Goal: Task Accomplishment & Management: Complete application form

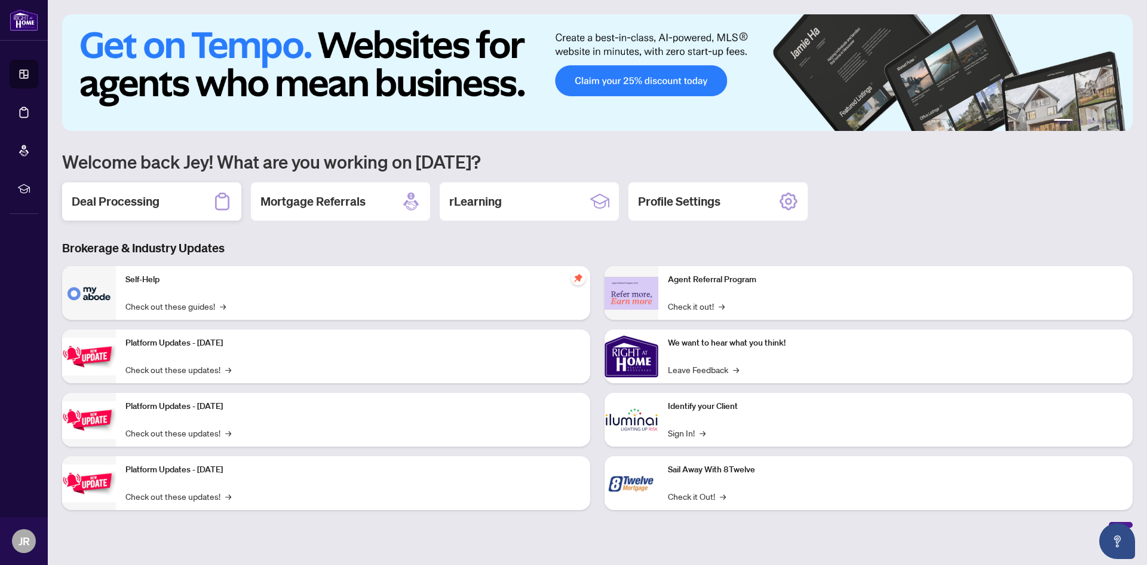
click at [204, 196] on div "Deal Processing" at bounding box center [151, 201] width 179 height 38
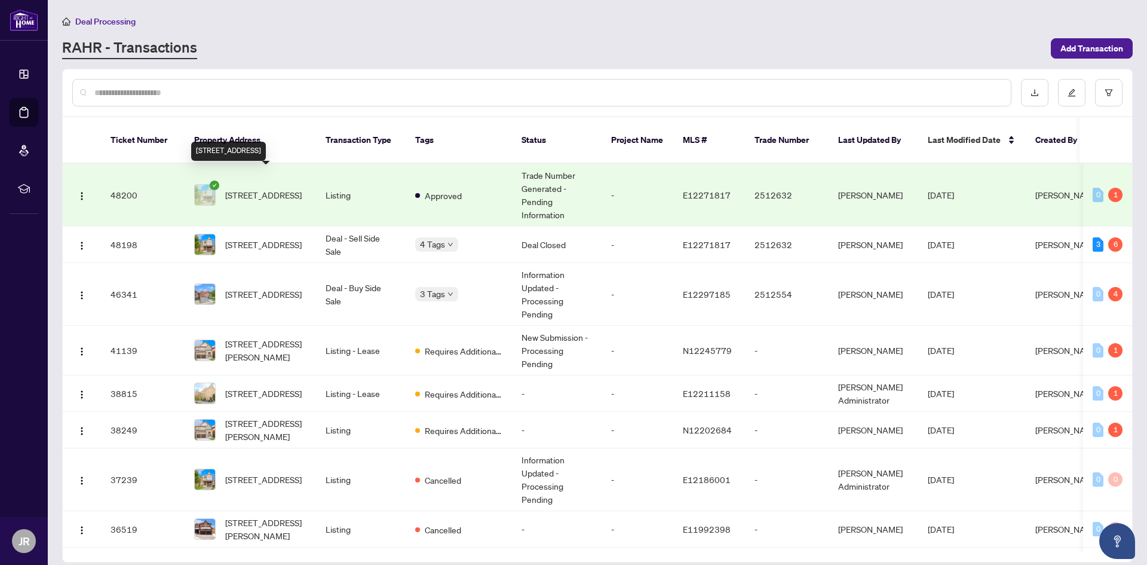
click at [287, 193] on span "140 Norland Circ, Oshawa, Ontario L1L 0A7, Canada" at bounding box center [263, 194] width 76 height 13
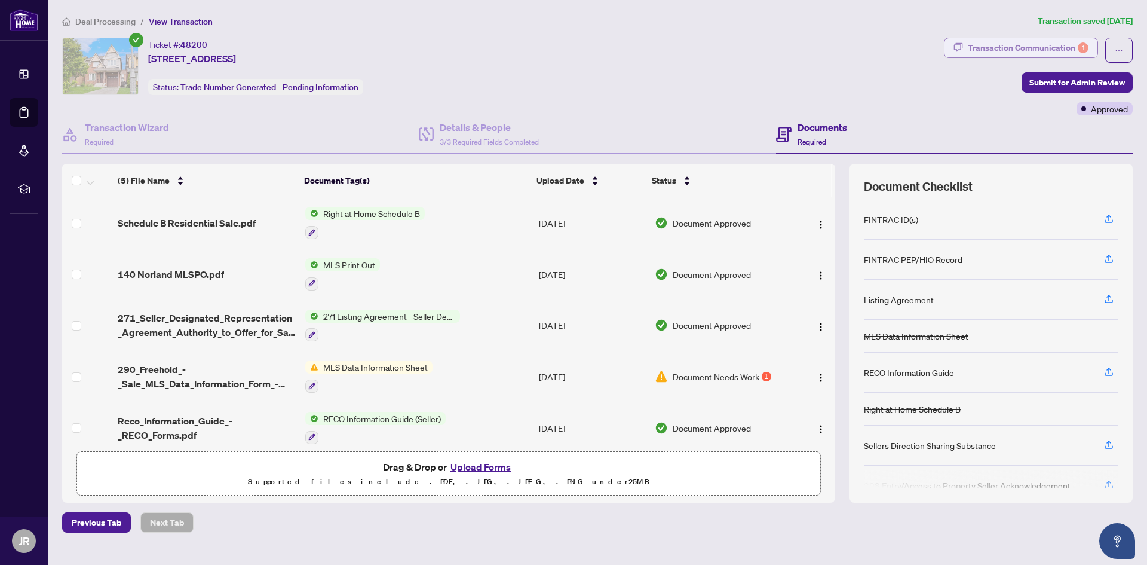
click at [1071, 48] on div "Transaction Communication 1" at bounding box center [1028, 47] width 121 height 19
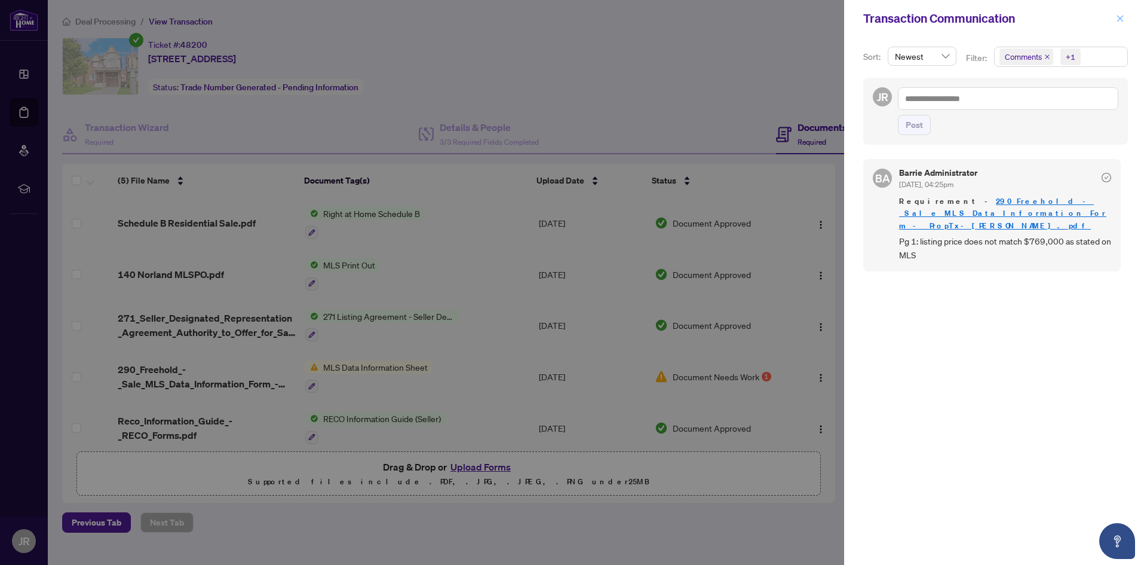
click at [1116, 16] on icon "close" at bounding box center [1120, 18] width 8 height 8
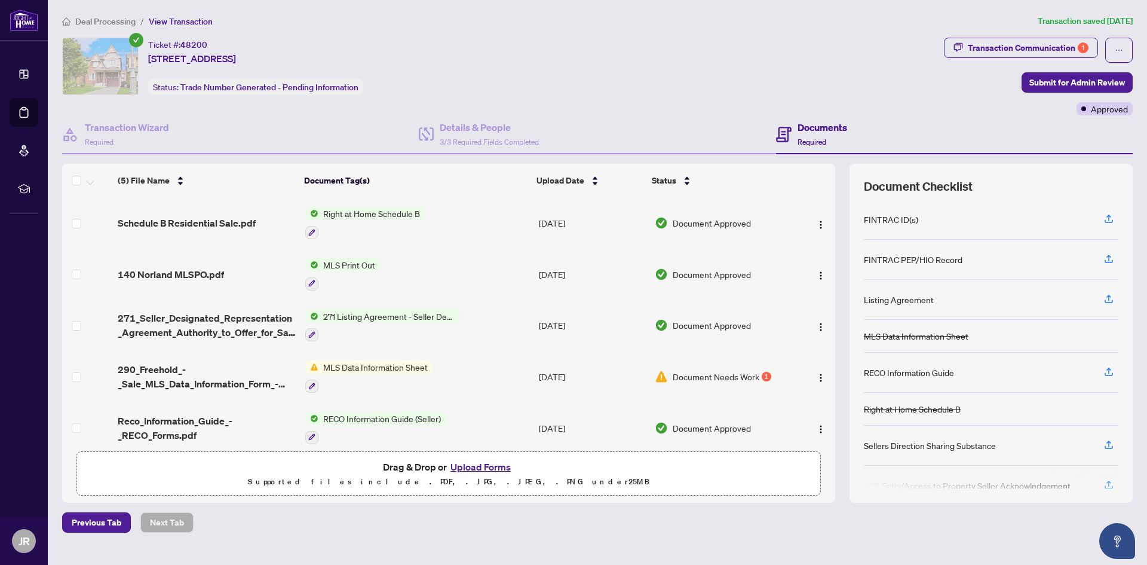
click at [386, 366] on span "MLS Data Information Sheet" at bounding box center [376, 366] width 114 height 13
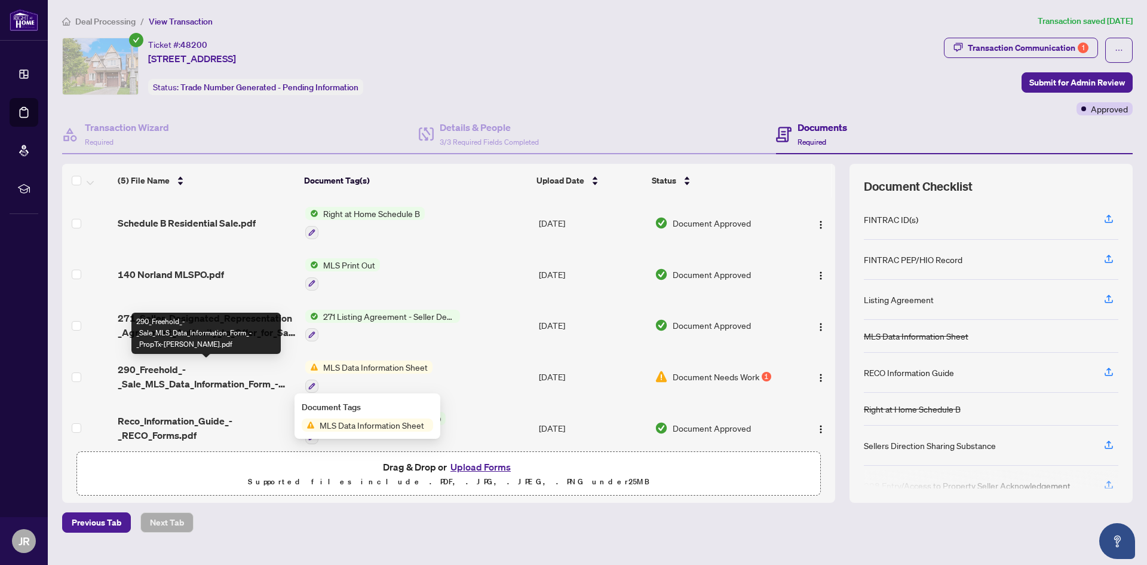
click at [208, 376] on span "290_Freehold_-_Sale_MLS_Data_Information_Form_-_PropTx-OREA.pdf" at bounding box center [206, 376] width 177 height 29
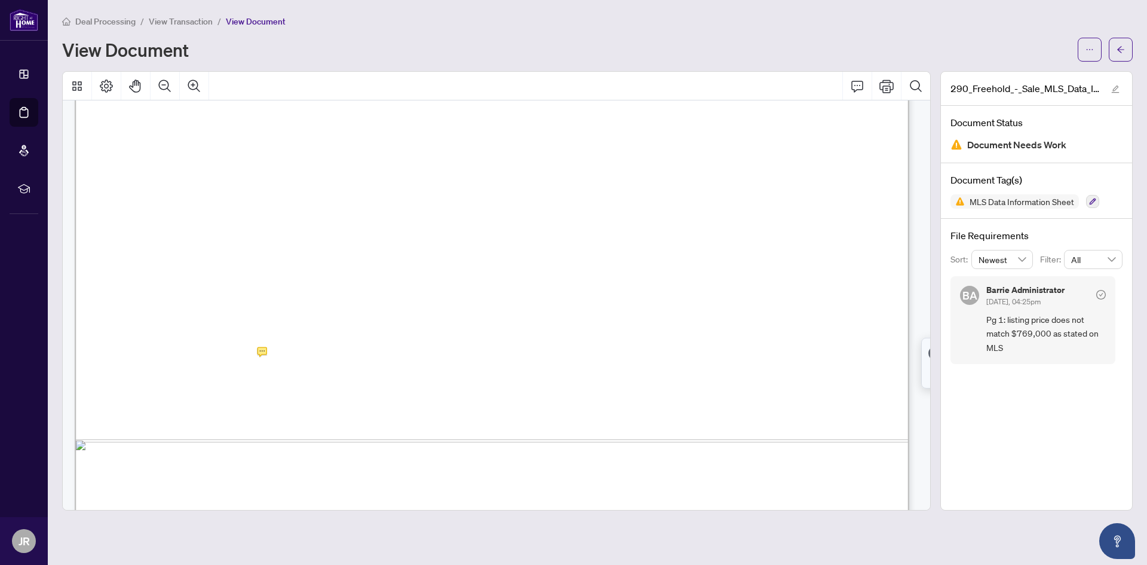
scroll to position [717, 0]
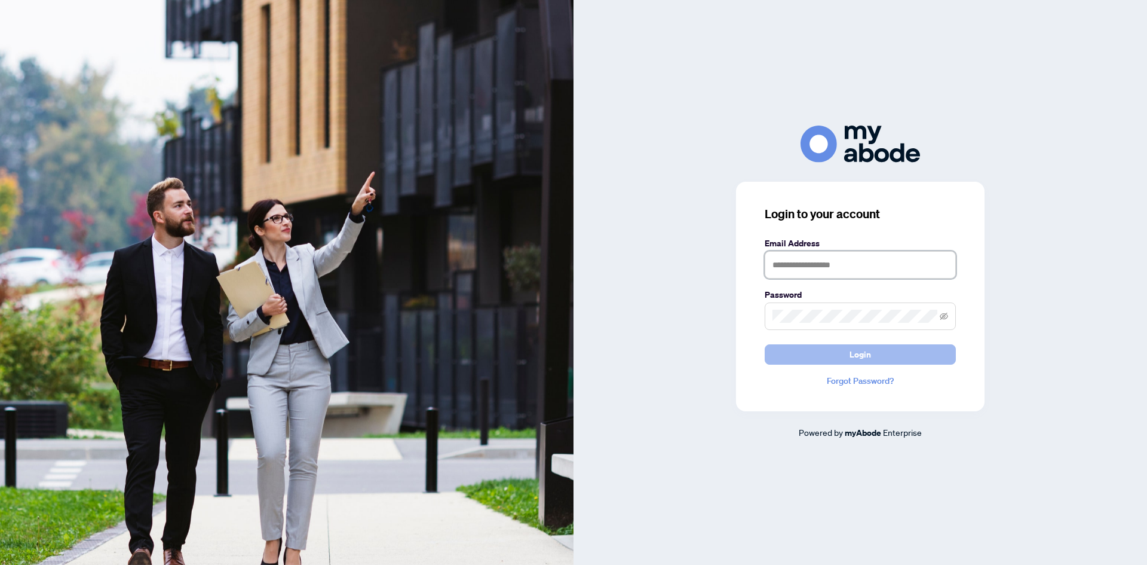
type input "**********"
click at [890, 354] on button "Login" at bounding box center [860, 354] width 191 height 20
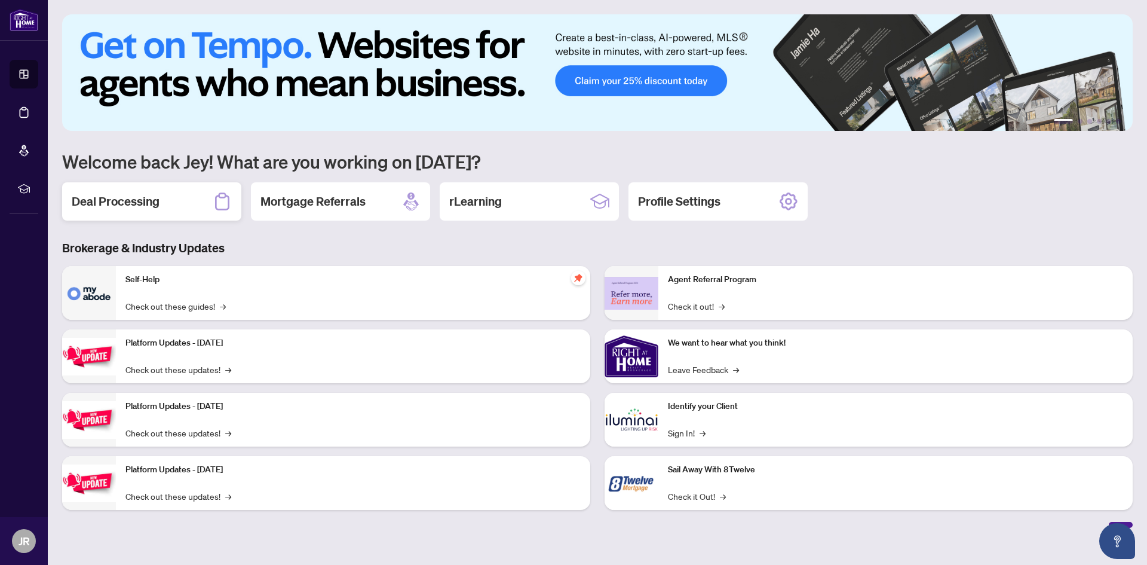
click at [158, 196] on h2 "Deal Processing" at bounding box center [116, 201] width 88 height 17
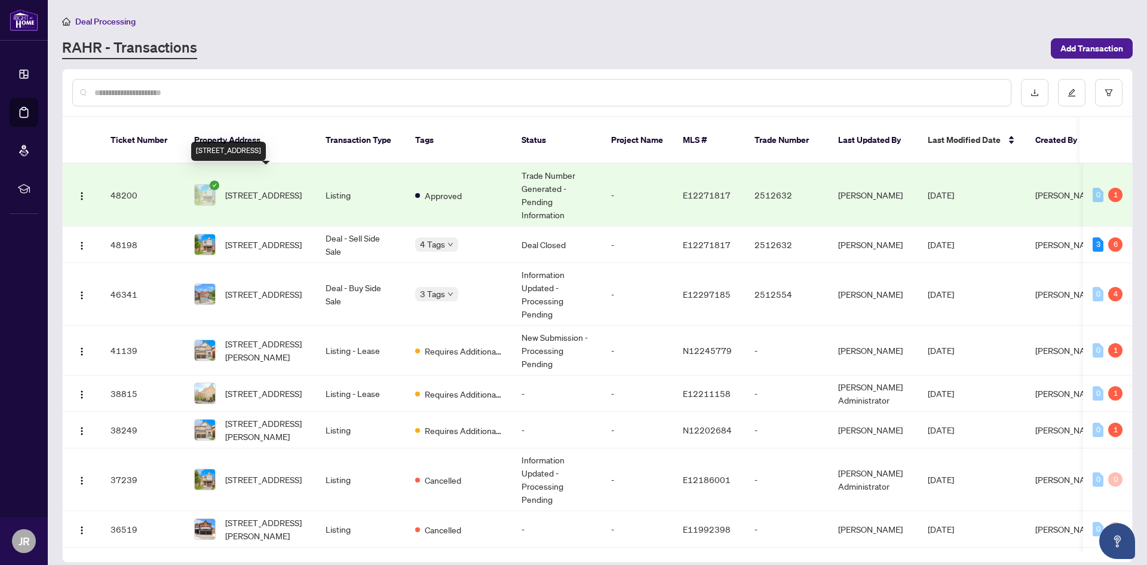
click at [281, 188] on span "[STREET_ADDRESS]" at bounding box center [263, 194] width 76 height 13
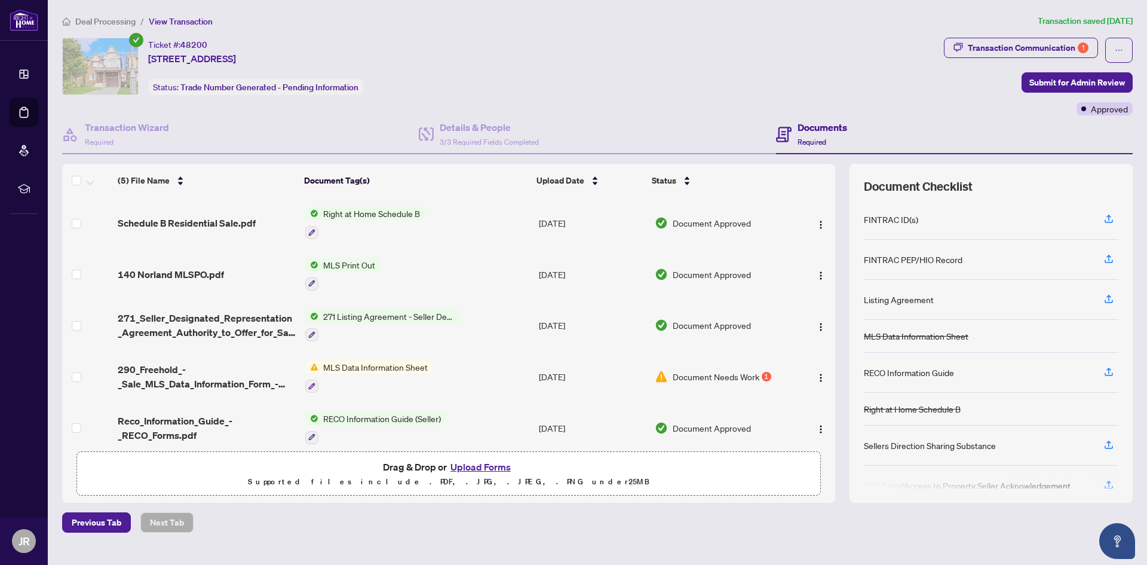
click at [488, 467] on button "Upload Forms" at bounding box center [481, 467] width 68 height 16
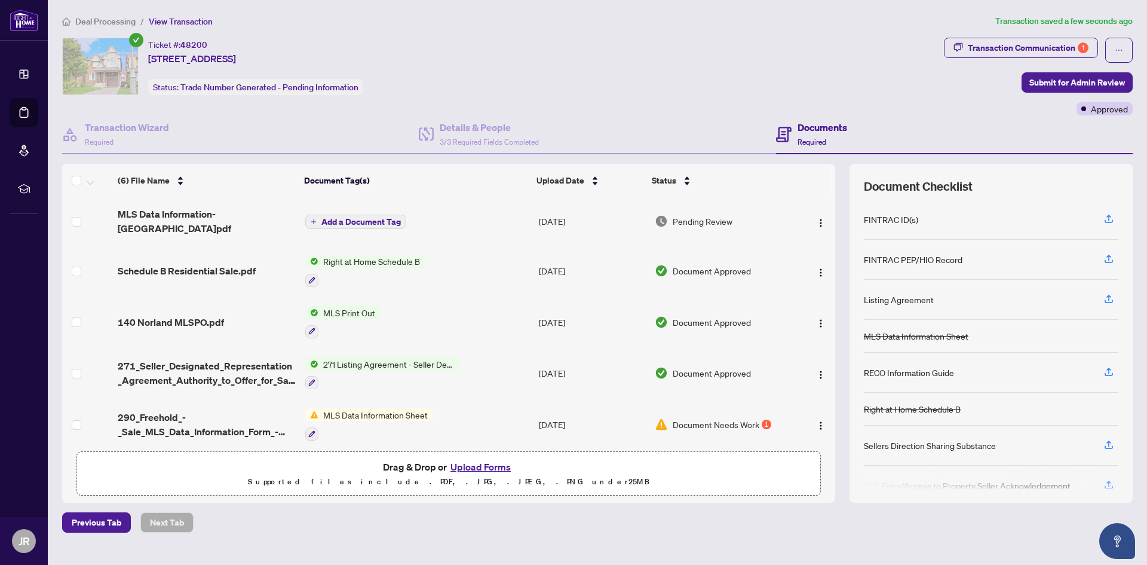
click at [351, 222] on span "Add a Document Tag" at bounding box center [360, 222] width 79 height 8
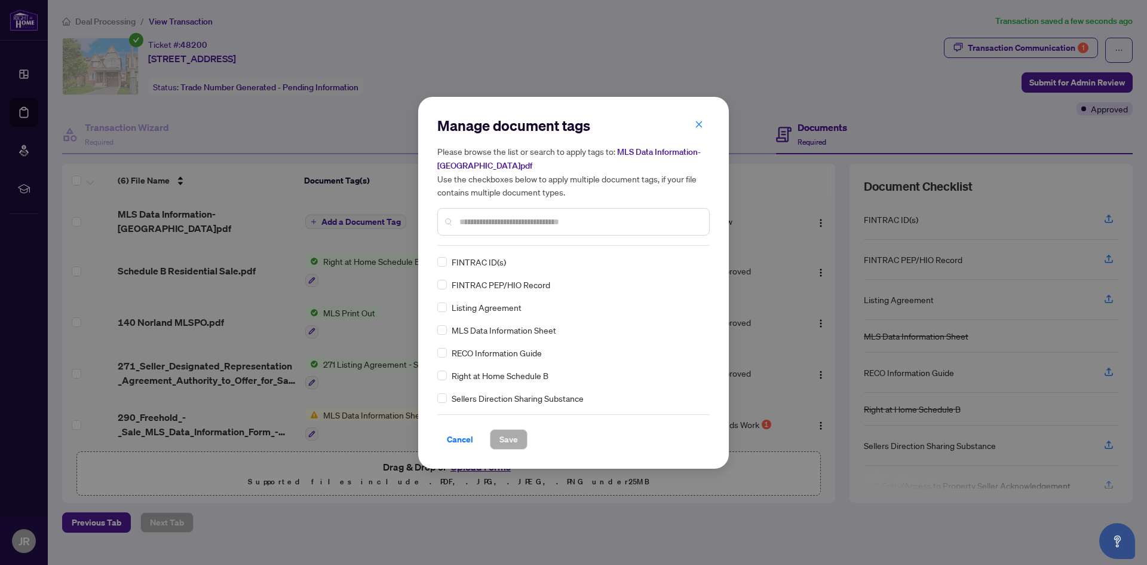
click at [510, 219] on input "text" at bounding box center [580, 221] width 240 height 13
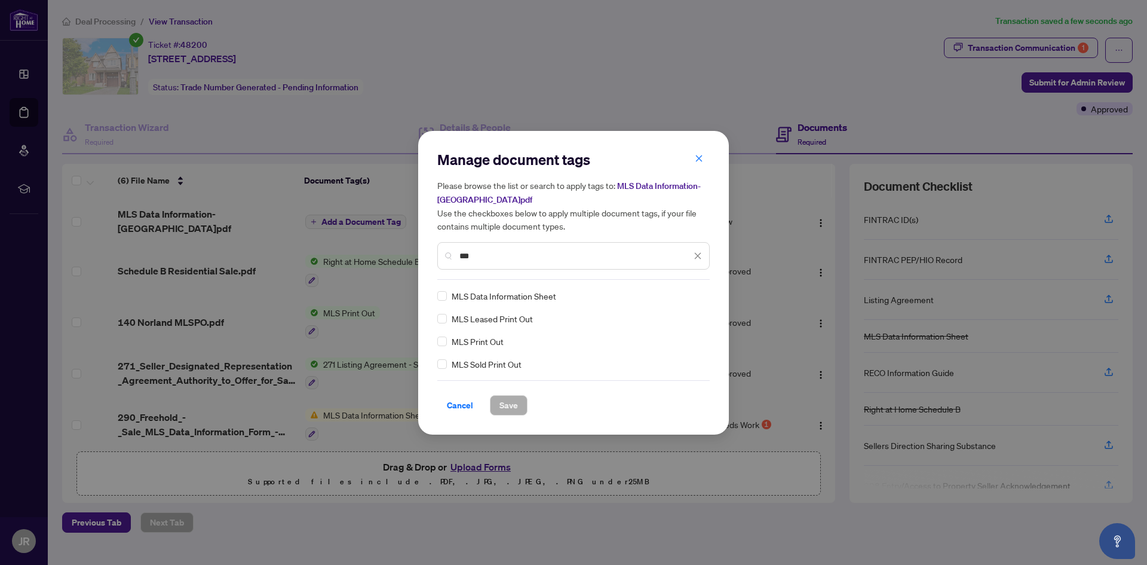
type input "***"
click at [507, 405] on span "Save" at bounding box center [509, 405] width 19 height 19
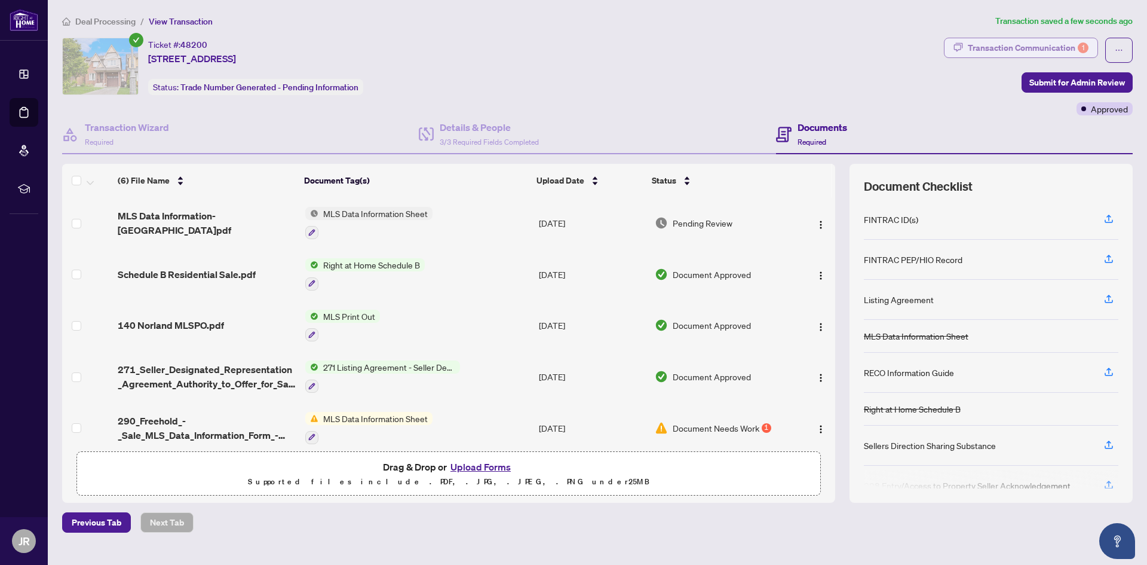
click at [1047, 47] on div "Transaction Communication 1" at bounding box center [1028, 47] width 121 height 19
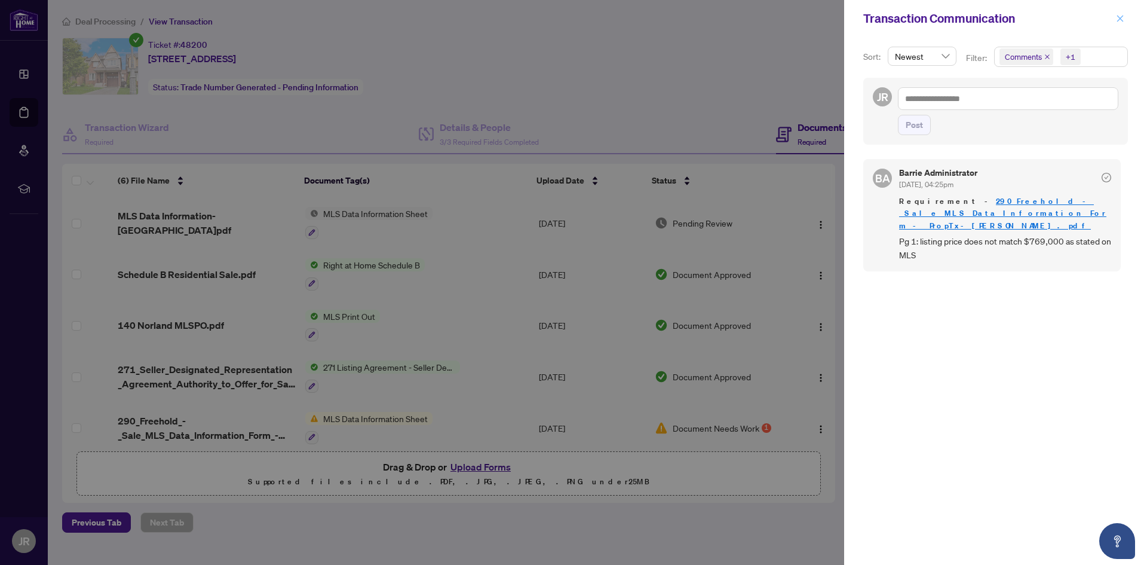
click at [1122, 17] on icon "close" at bounding box center [1120, 18] width 7 height 7
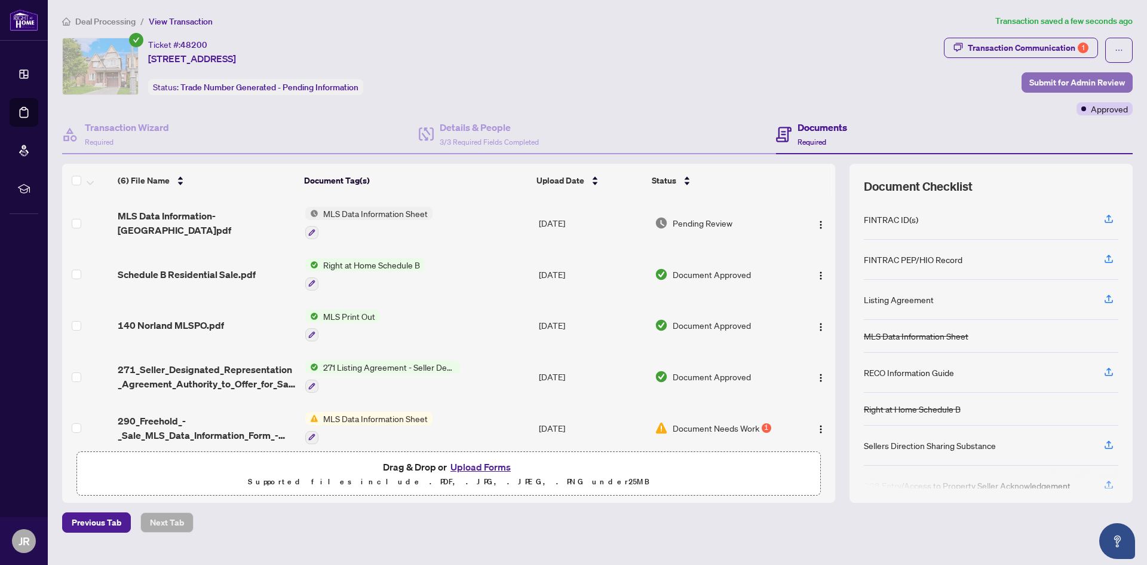
click at [1076, 86] on span "Submit for Admin Review" at bounding box center [1078, 82] width 96 height 19
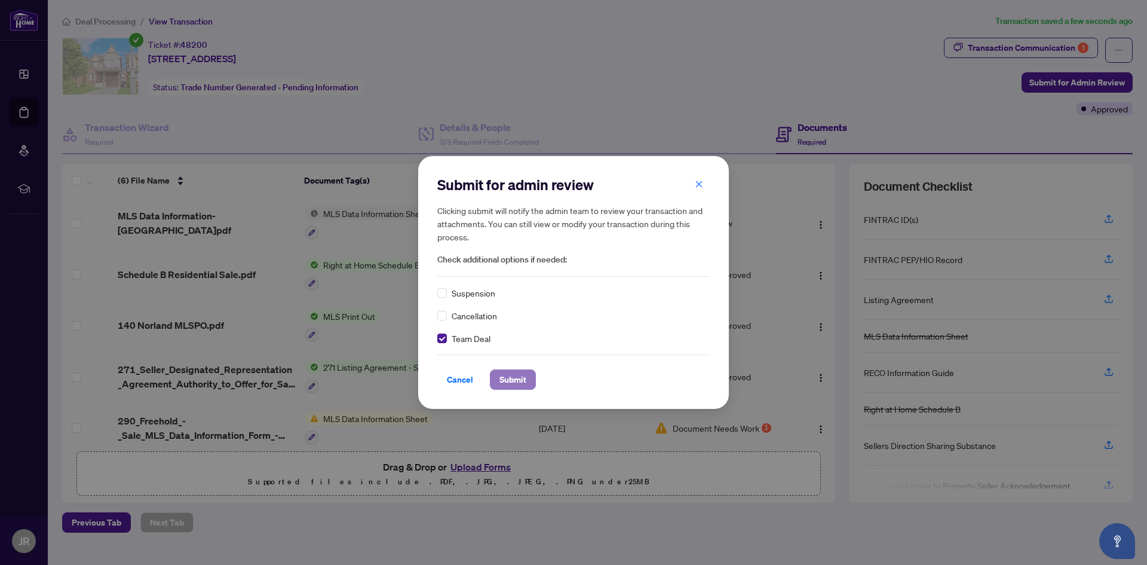
click at [507, 379] on span "Submit" at bounding box center [513, 379] width 27 height 19
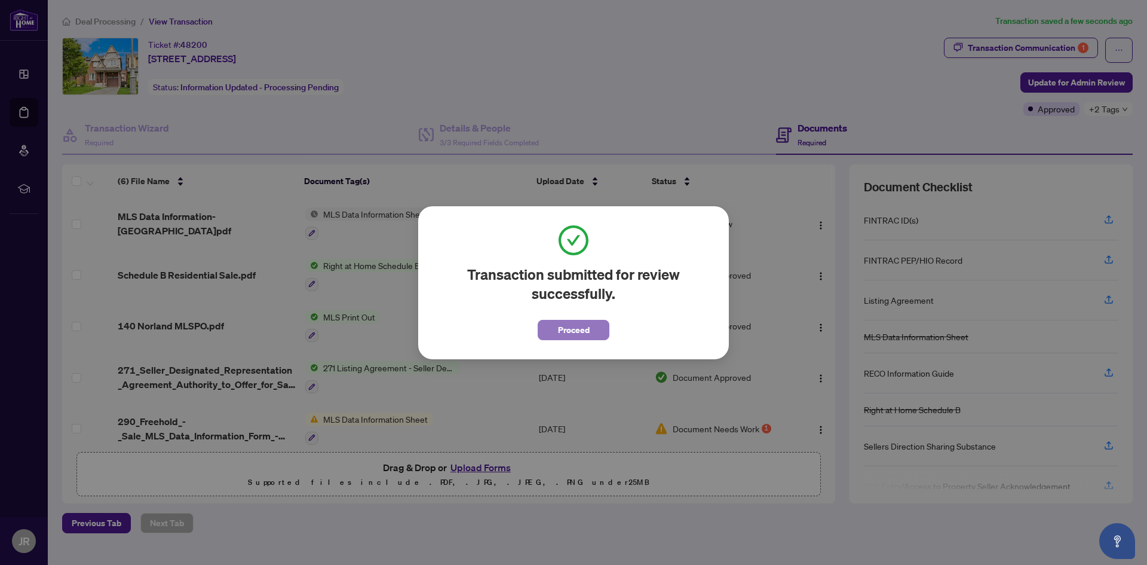
click at [570, 333] on span "Proceed" at bounding box center [574, 329] width 32 height 19
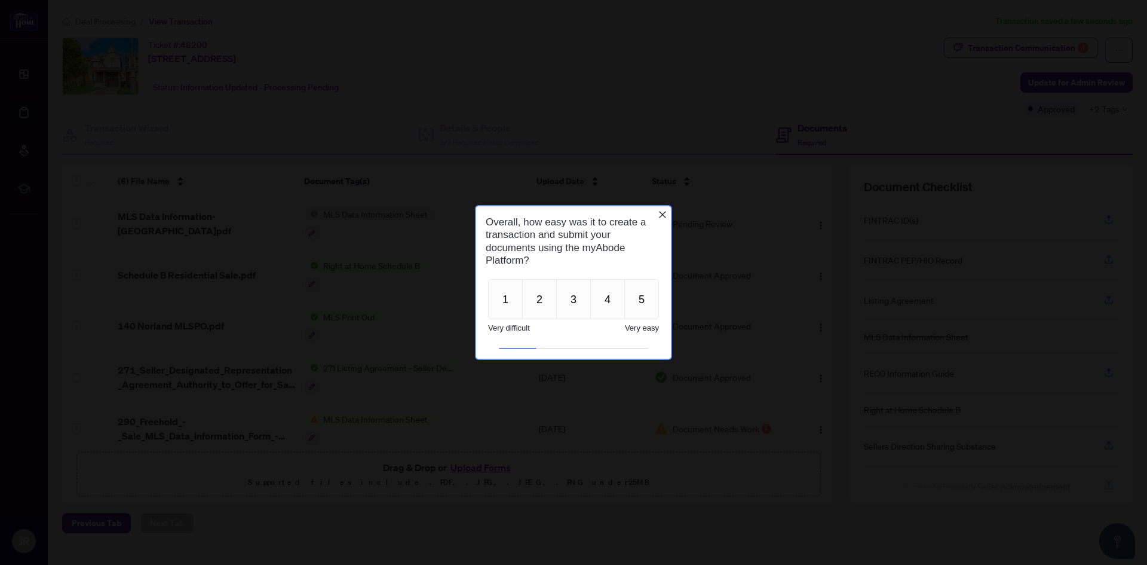
click at [660, 211] on icon "Close button" at bounding box center [663, 215] width 10 height 10
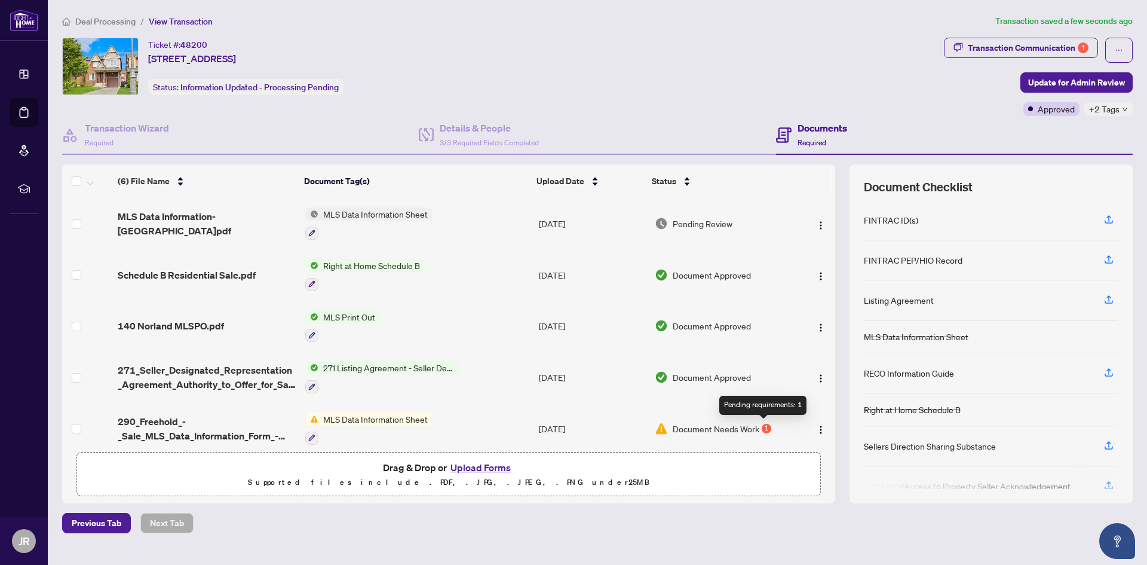
click at [765, 431] on div "1" at bounding box center [767, 429] width 10 height 10
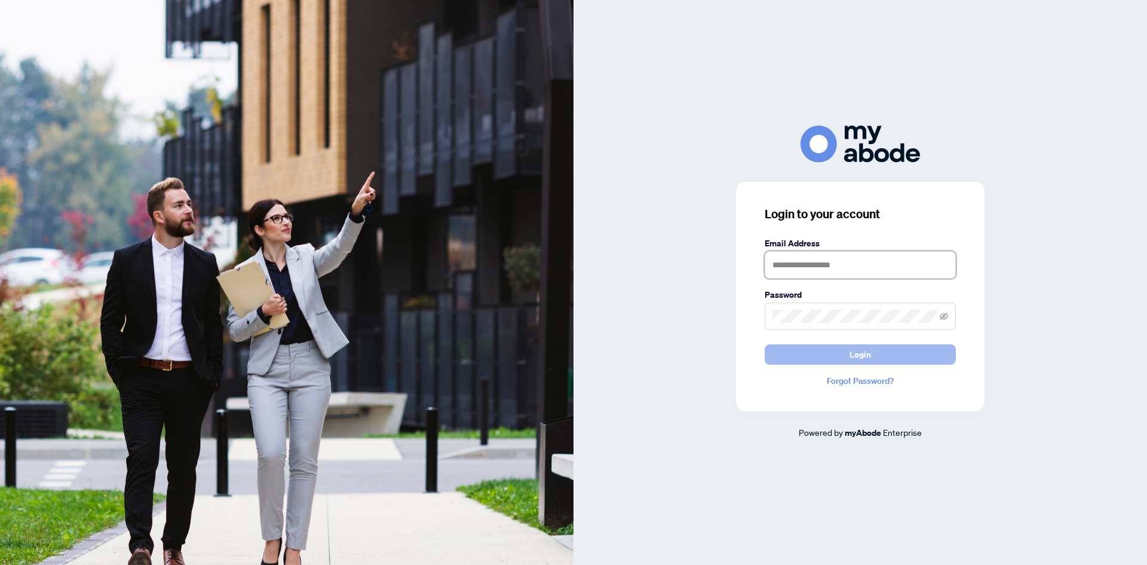
type input "**********"
click at [851, 352] on span "Login" at bounding box center [861, 354] width 22 height 19
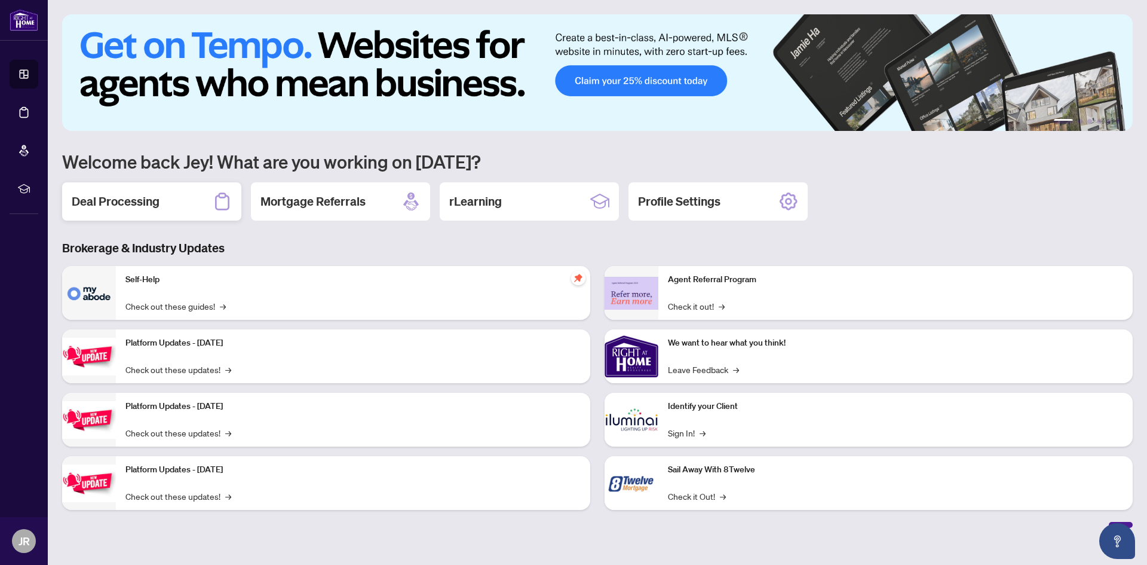
click at [164, 200] on div "Deal Processing" at bounding box center [151, 201] width 179 height 38
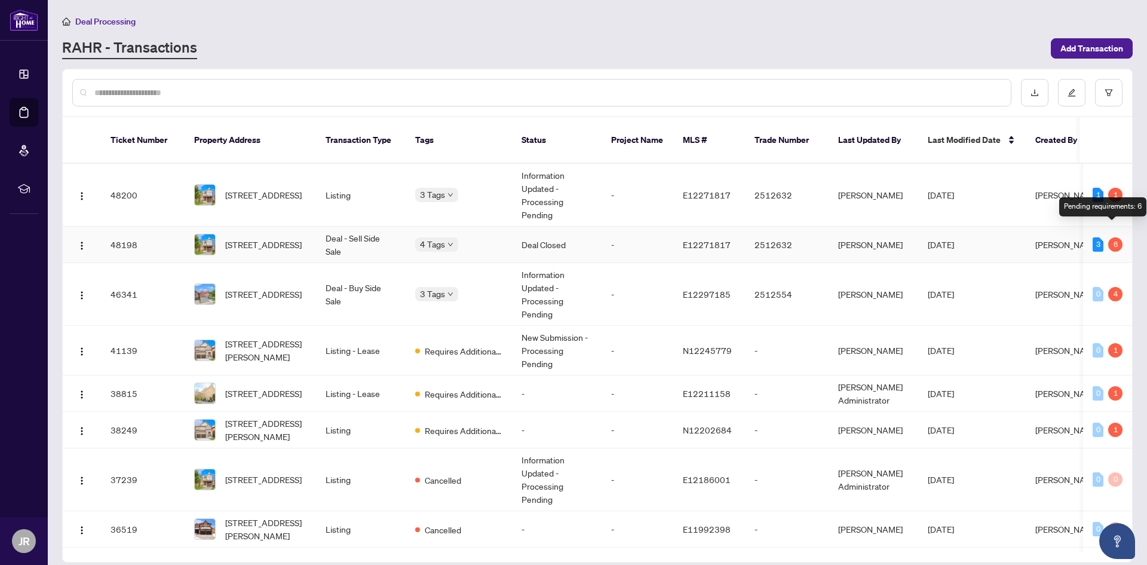
click at [1114, 237] on div "6" at bounding box center [1116, 244] width 14 height 14
click at [252, 238] on span "[STREET_ADDRESS]" at bounding box center [263, 244] width 76 height 13
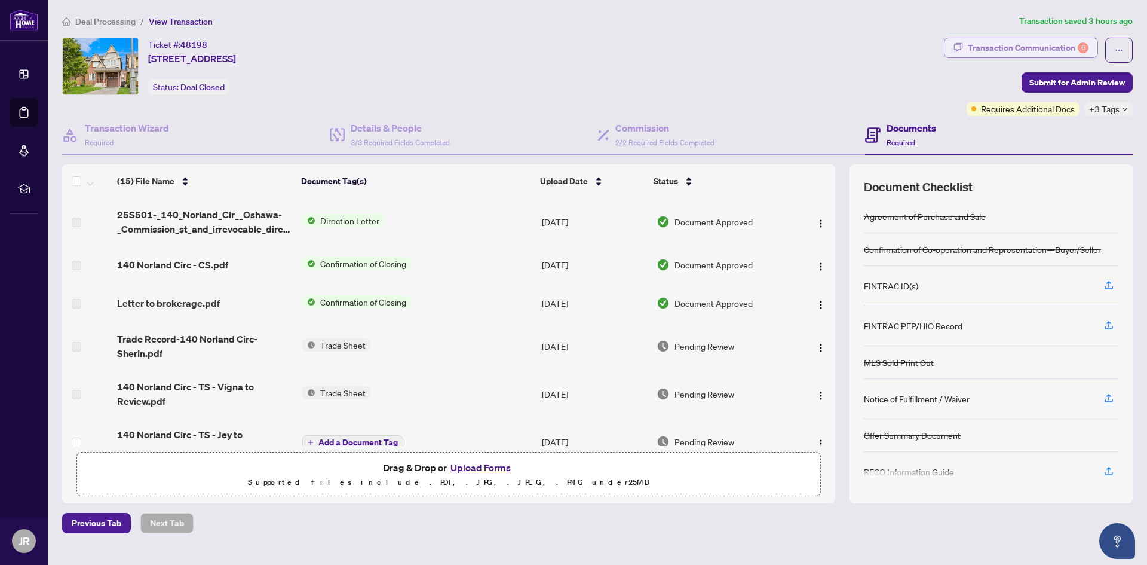
click at [1071, 49] on div "Transaction Communication 6" at bounding box center [1028, 47] width 121 height 19
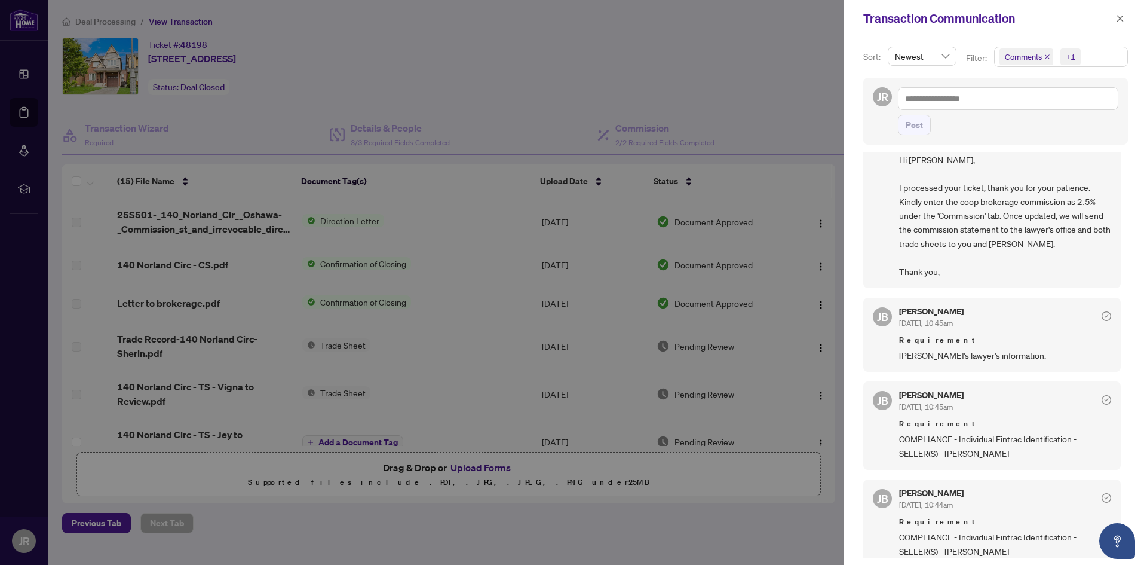
scroll to position [478, 0]
click at [730, 55] on div at bounding box center [573, 282] width 1147 height 565
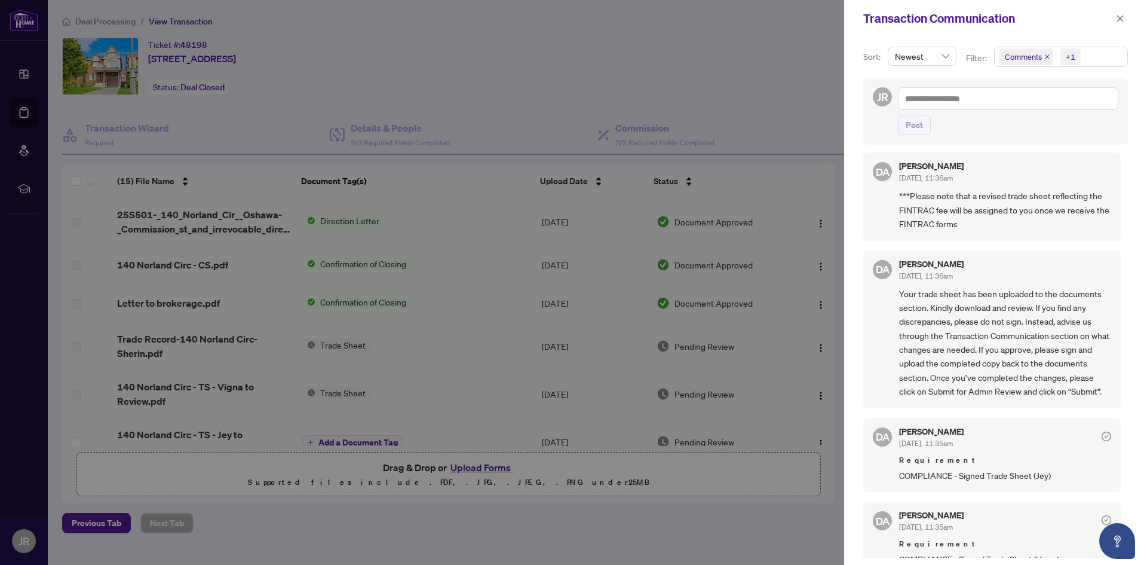
scroll to position [0, 0]
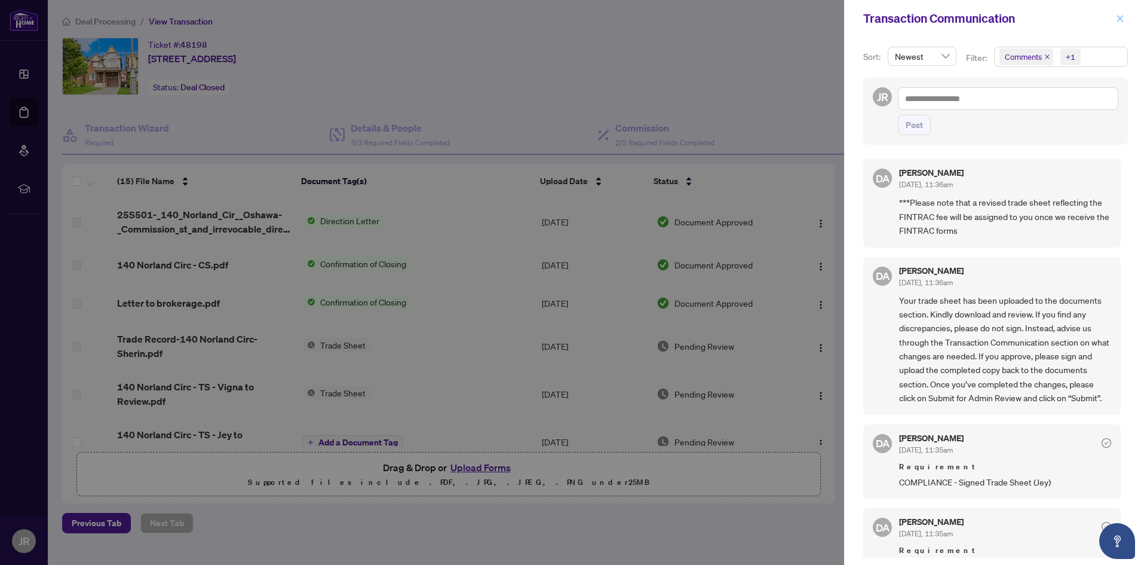
click at [1125, 19] on button "button" at bounding box center [1121, 18] width 16 height 14
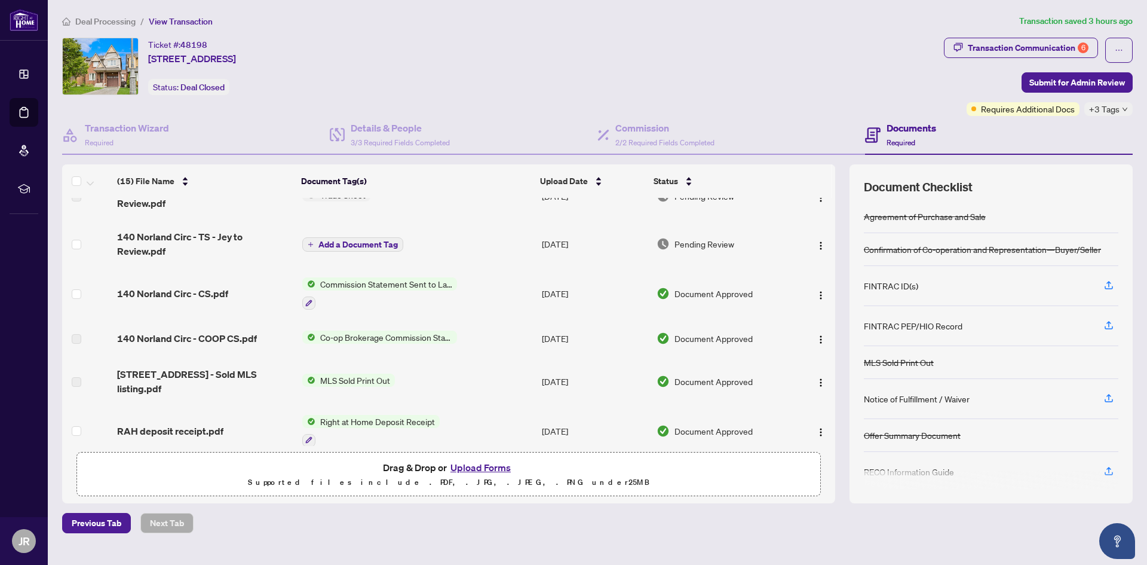
scroll to position [158, 0]
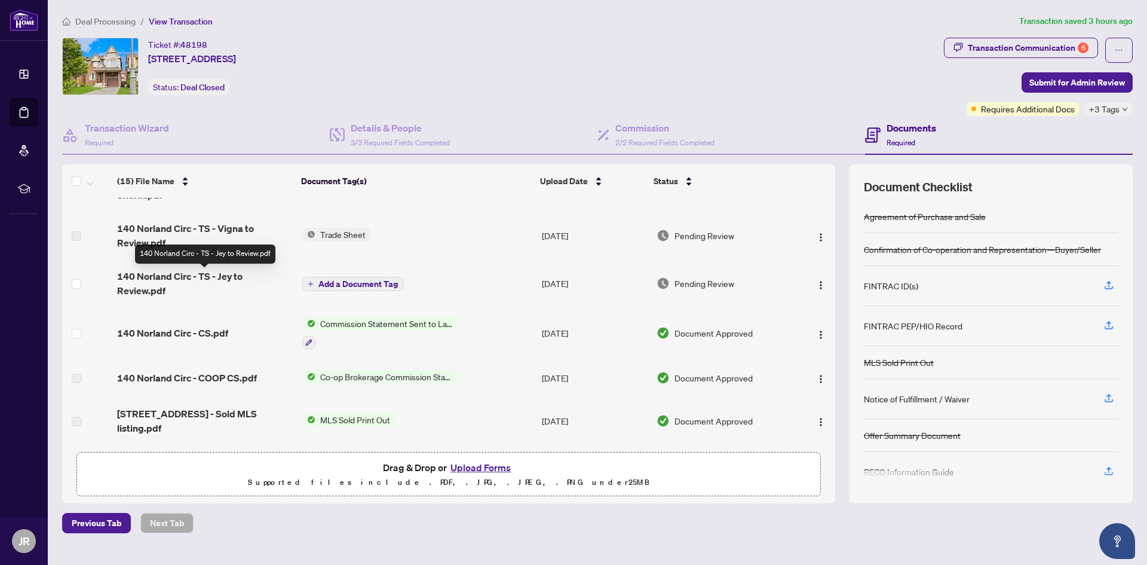
click at [182, 280] on span "140 Norland Circ - TS - Jey to Review.pdf" at bounding box center [205, 283] width 176 height 29
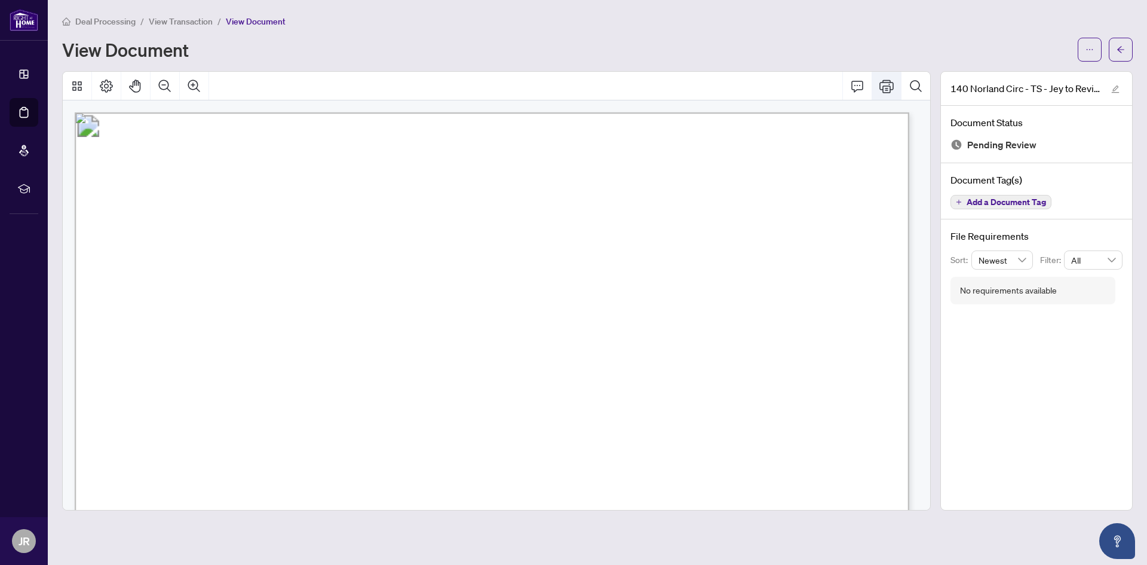
click at [884, 94] on button "Print" at bounding box center [886, 86] width 29 height 29
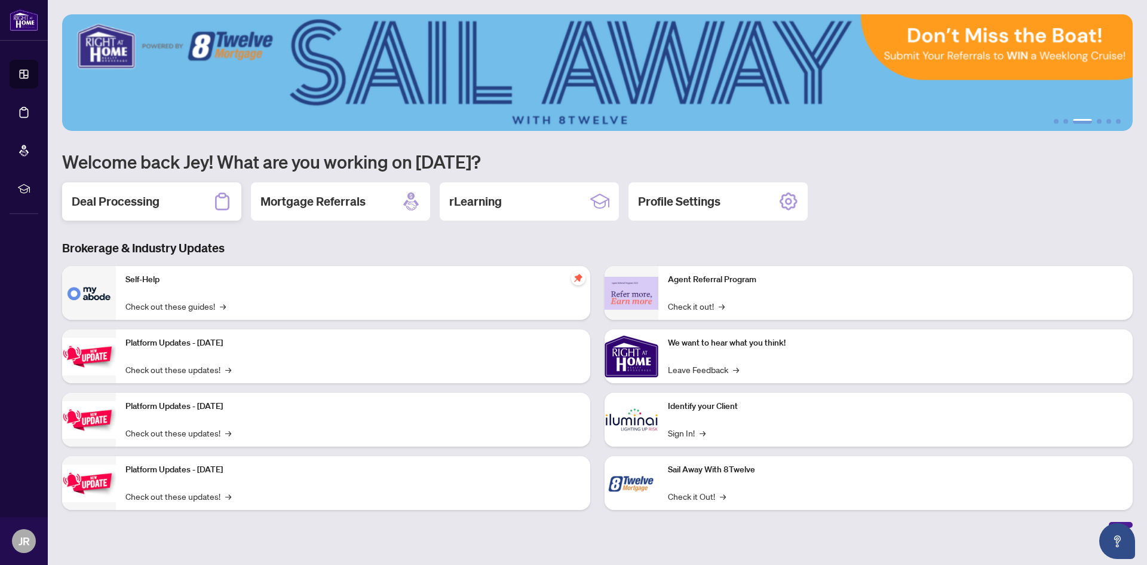
click at [191, 198] on div "Deal Processing" at bounding box center [151, 201] width 179 height 38
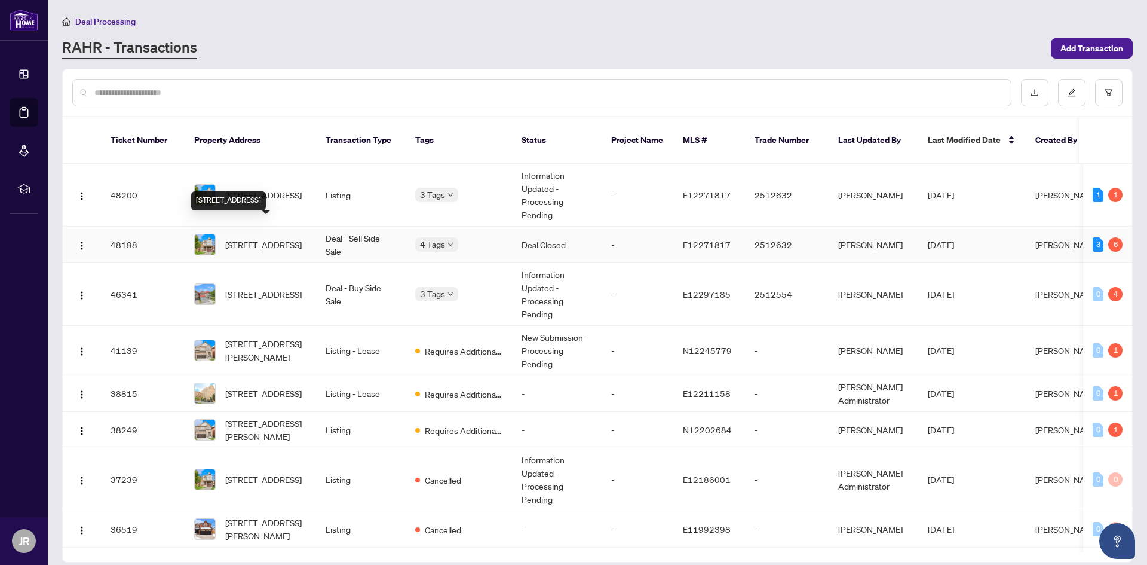
click at [231, 238] on span "[STREET_ADDRESS]" at bounding box center [263, 244] width 76 height 13
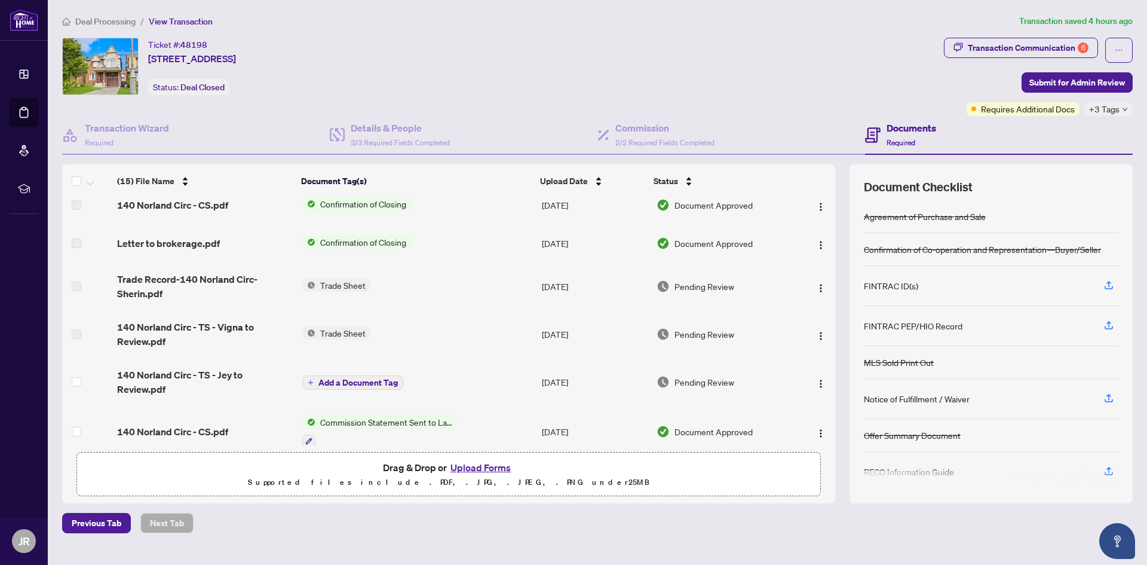
scroll to position [120, 0]
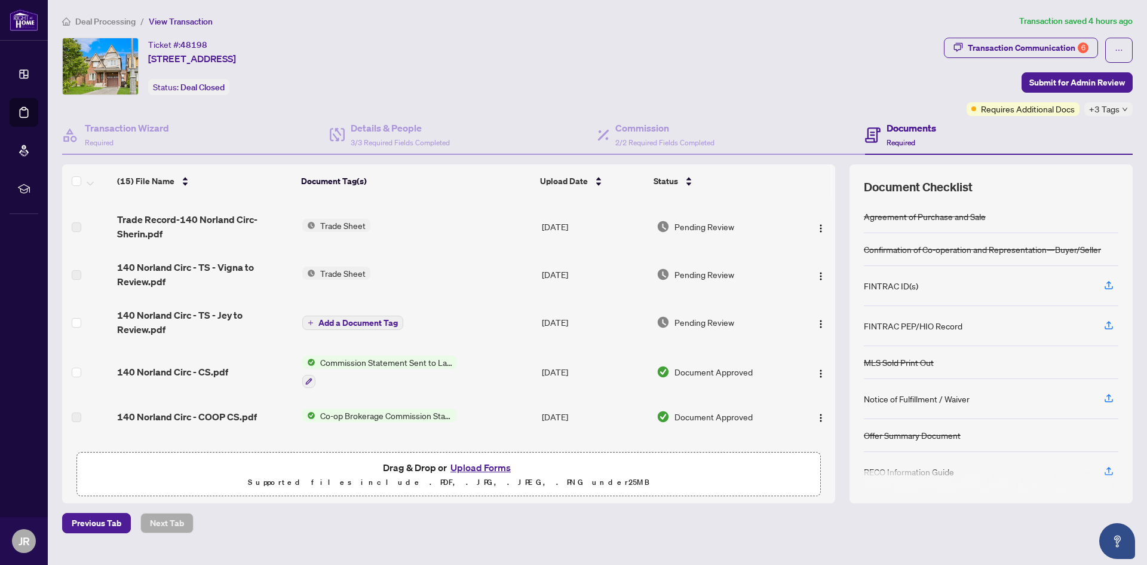
click at [489, 467] on button "Upload Forms" at bounding box center [481, 468] width 68 height 16
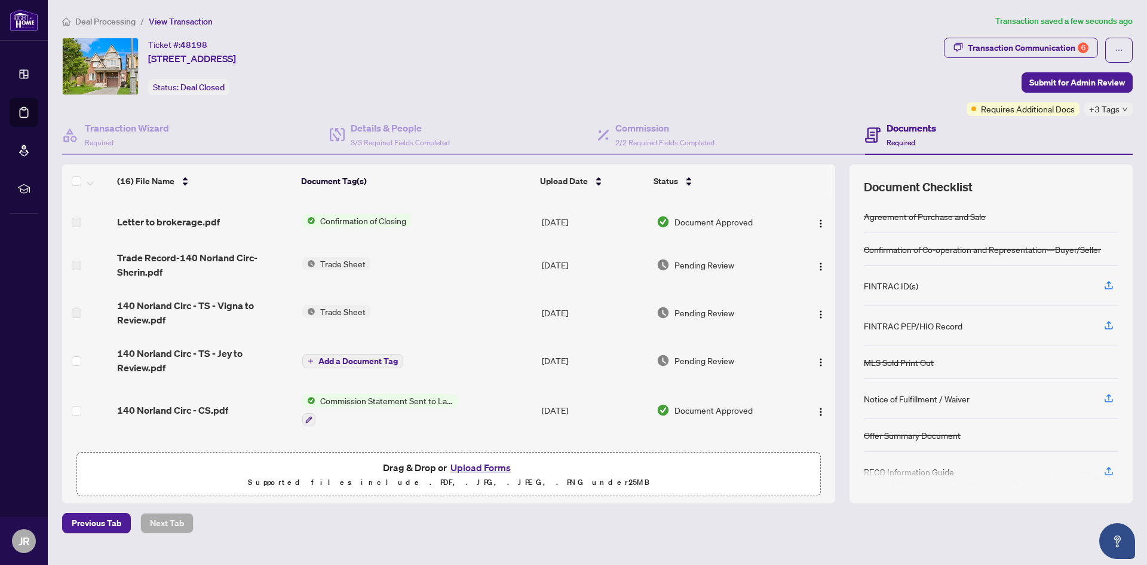
click at [351, 357] on span "Add a Document Tag" at bounding box center [358, 361] width 79 height 8
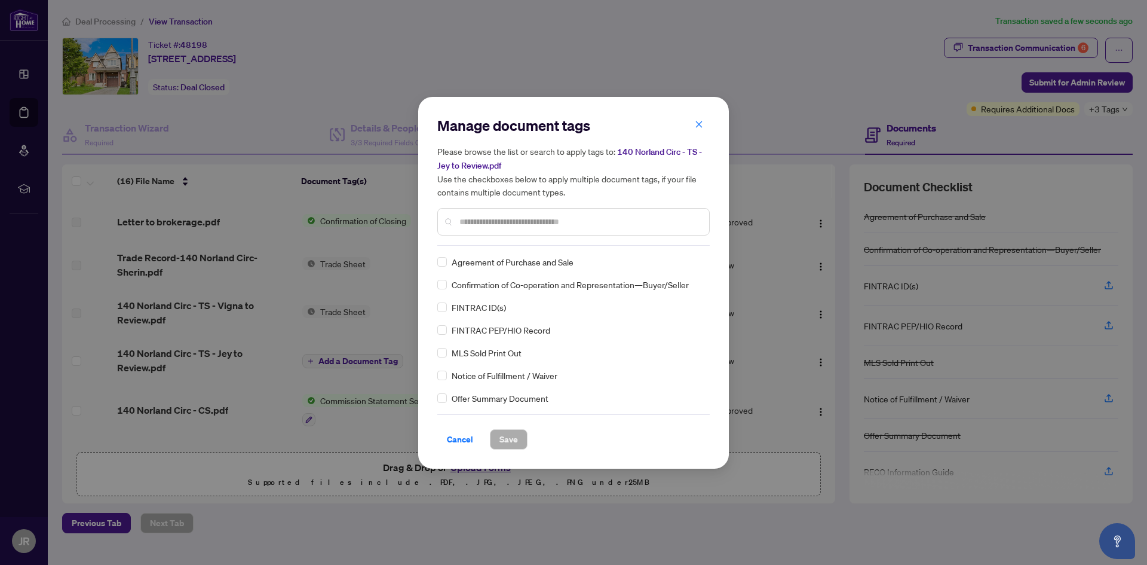
click at [467, 217] on input "text" at bounding box center [580, 221] width 240 height 13
type input "*****"
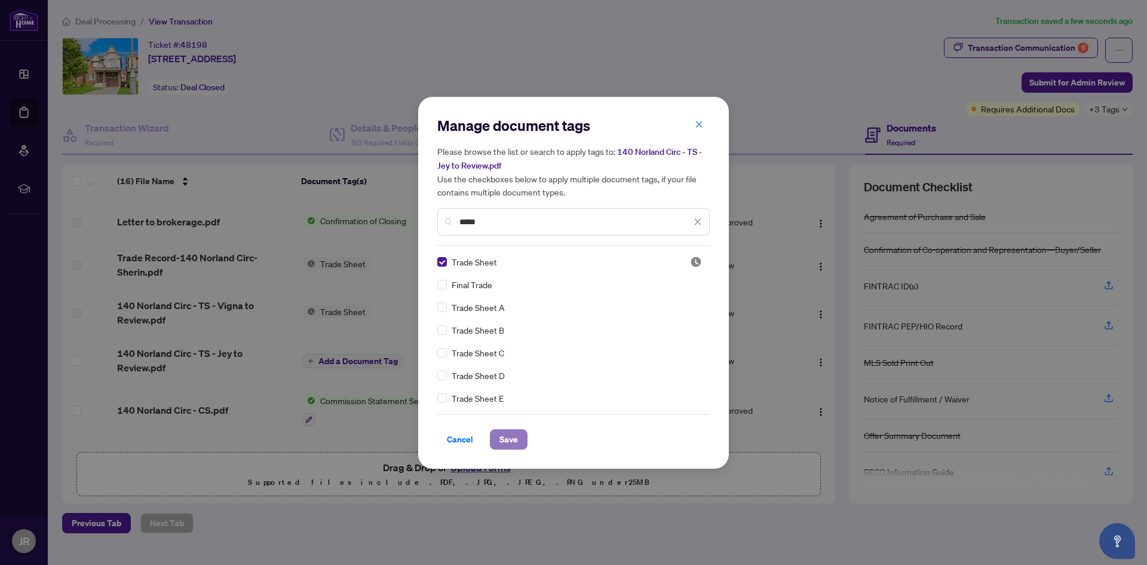
click at [515, 437] on span "Save" at bounding box center [509, 439] width 19 height 19
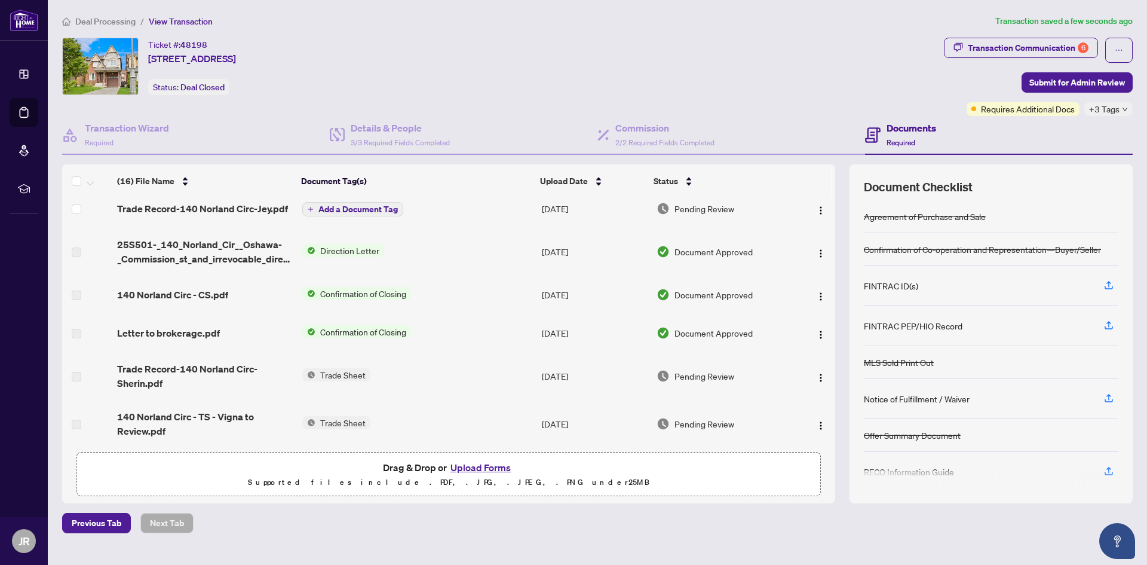
scroll to position [0, 0]
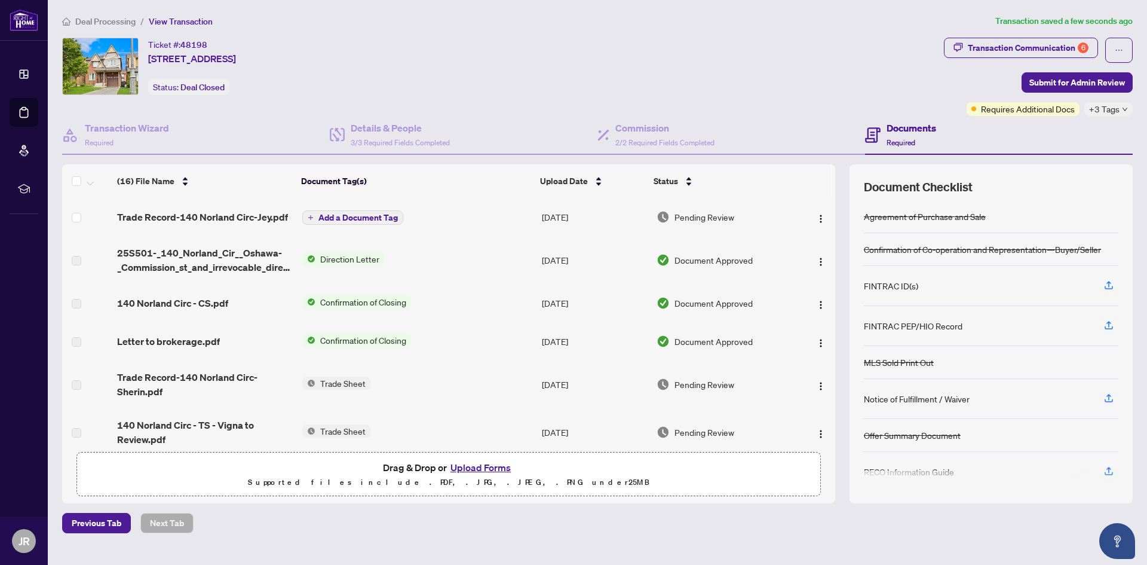
click at [350, 213] on span "Add a Document Tag" at bounding box center [358, 217] width 79 height 8
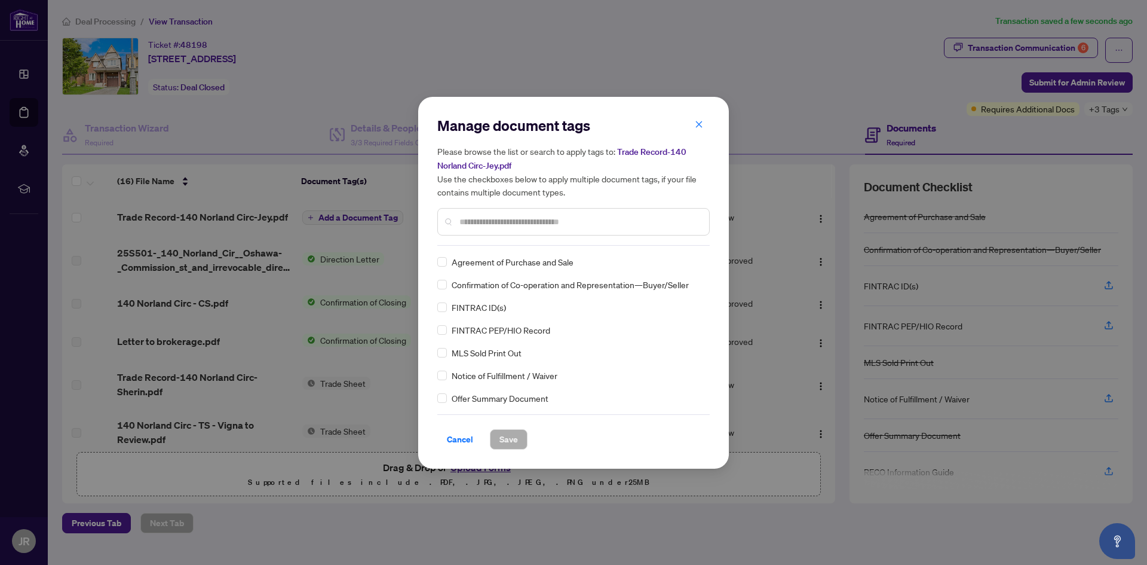
click at [468, 221] on input "text" at bounding box center [580, 221] width 240 height 13
type input "*****"
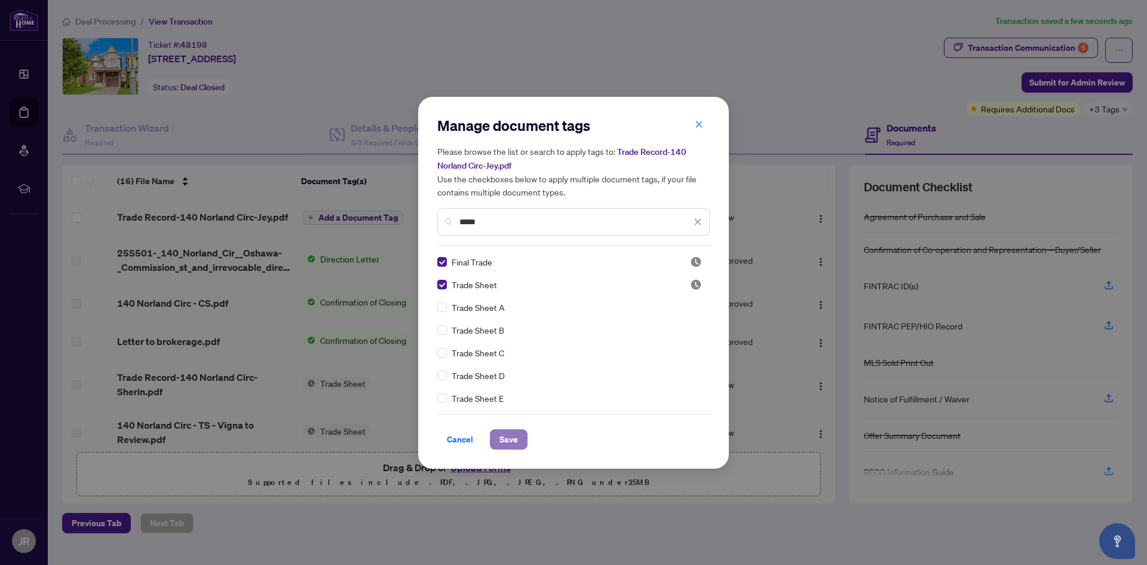
click at [518, 439] on span "Save" at bounding box center [509, 439] width 19 height 19
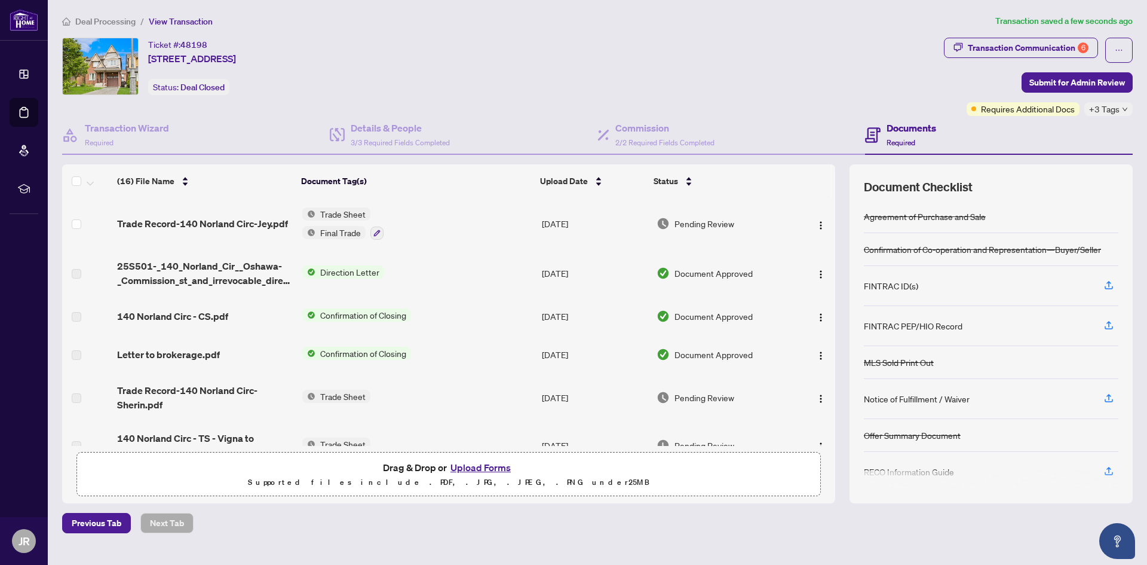
click at [485, 466] on button "Upload Forms" at bounding box center [481, 468] width 68 height 16
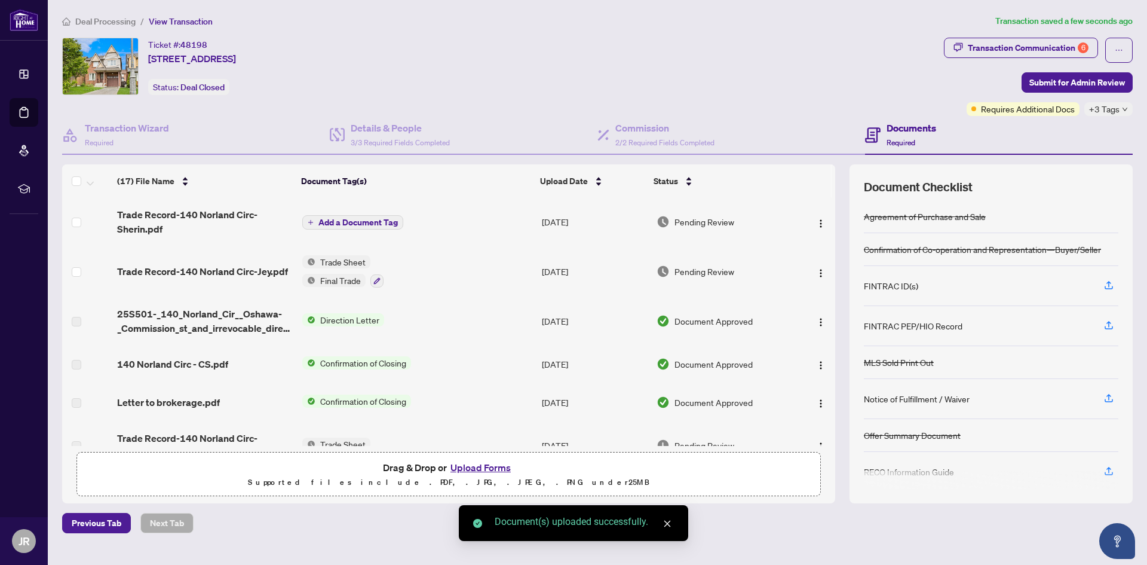
click at [351, 224] on span "Add a Document Tag" at bounding box center [358, 222] width 79 height 8
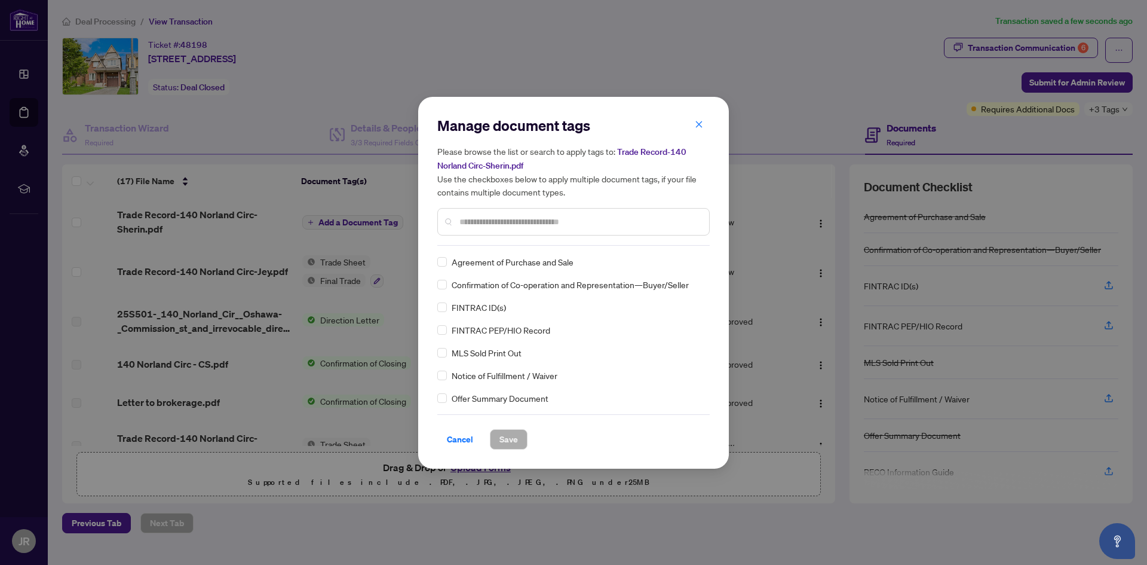
click at [458, 222] on div at bounding box center [573, 221] width 272 height 27
click at [471, 222] on input "text" at bounding box center [580, 221] width 240 height 13
type input "*****"
click at [447, 263] on div "Final Trade" at bounding box center [569, 261] width 265 height 13
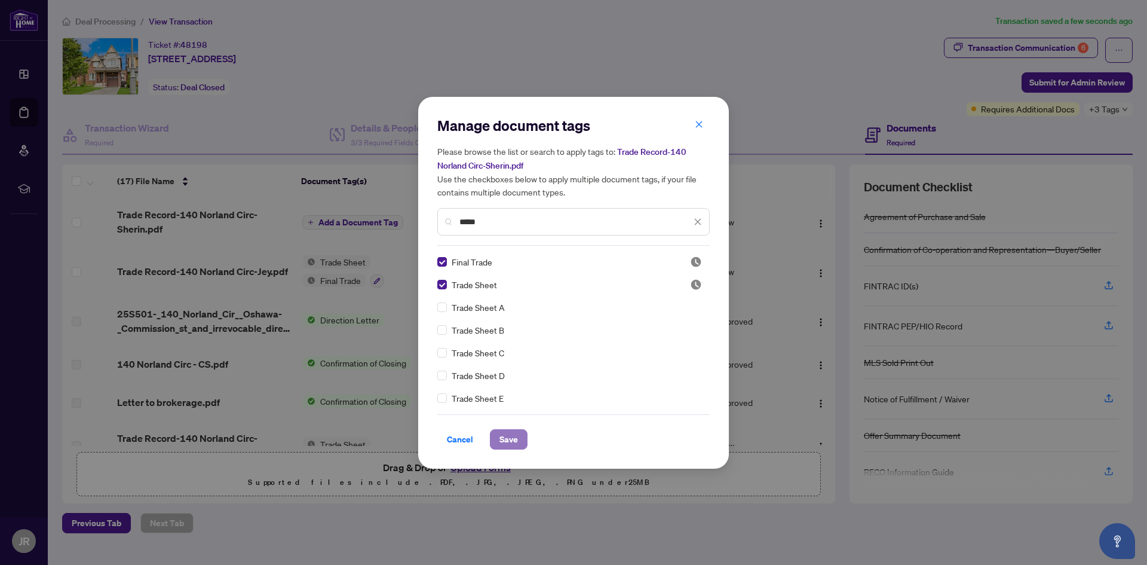
click at [505, 445] on span "Save" at bounding box center [509, 439] width 19 height 19
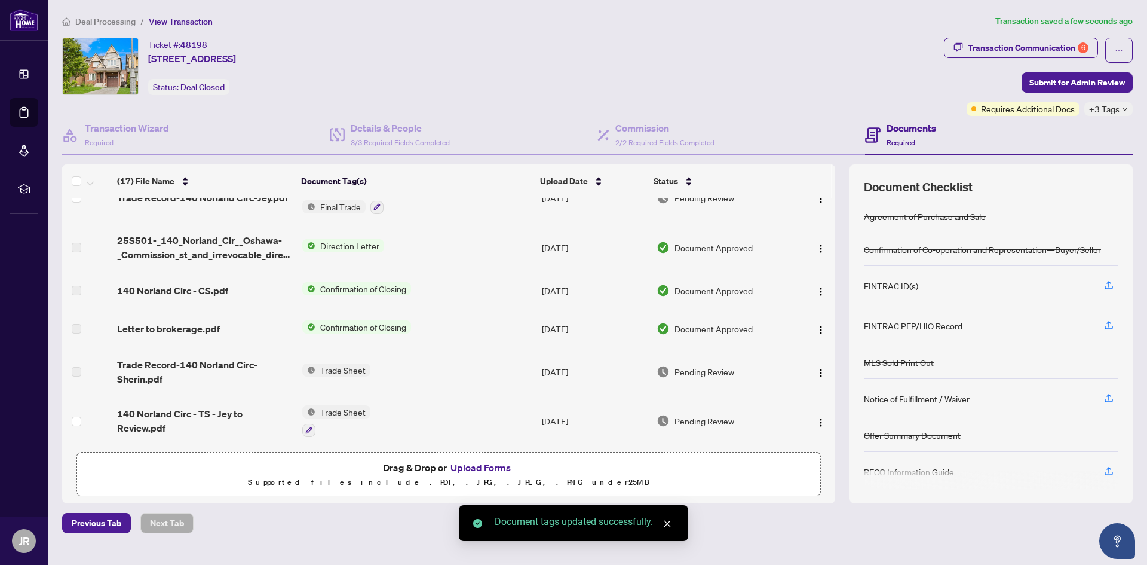
scroll to position [179, 0]
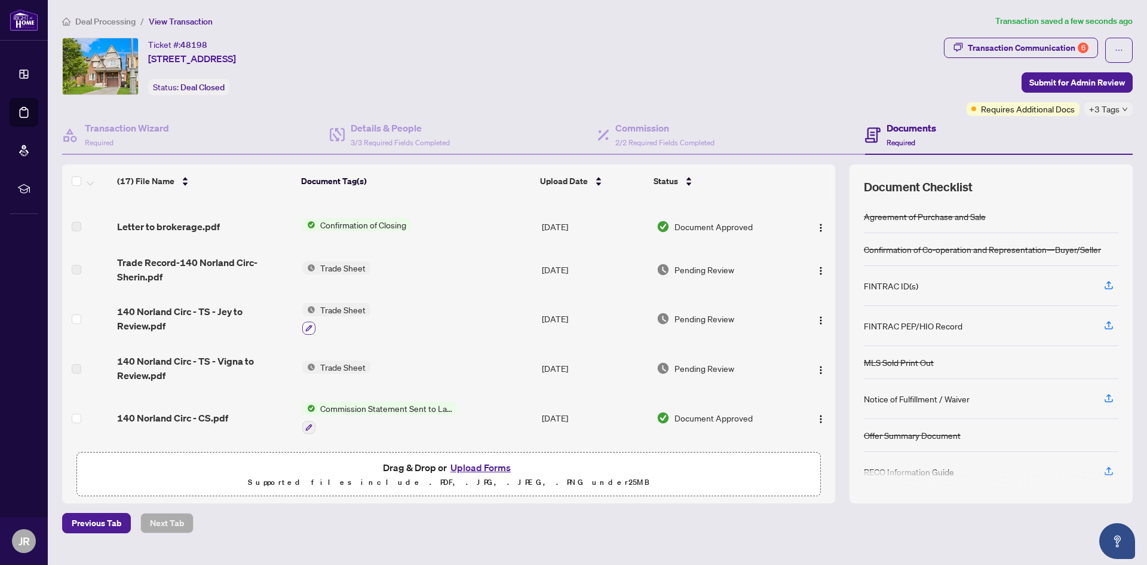
click at [309, 327] on icon "button" at bounding box center [309, 328] width 7 height 7
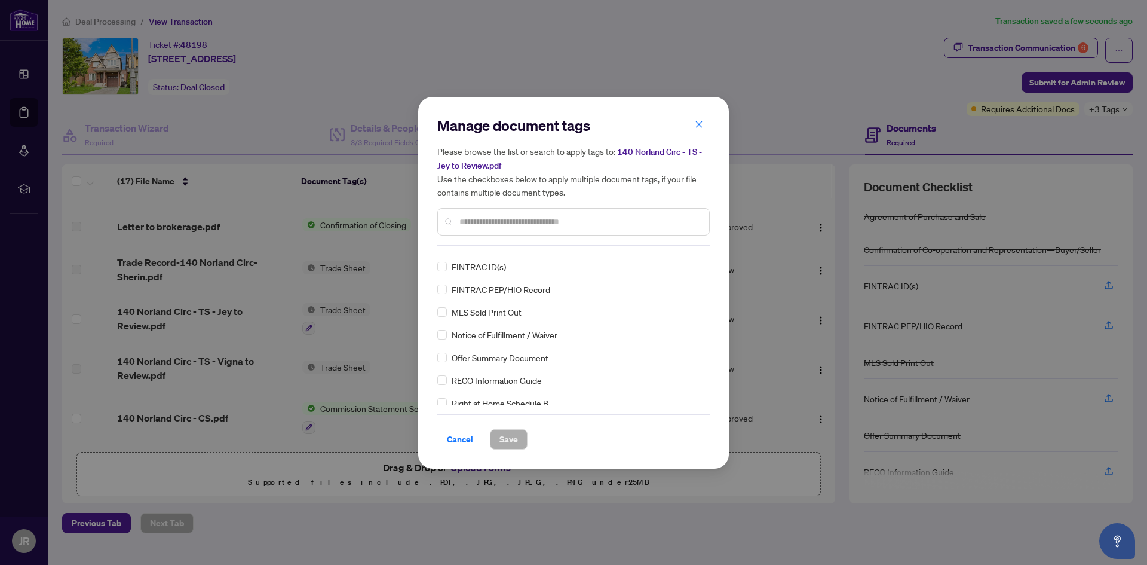
scroll to position [120, 0]
click at [461, 441] on span "Cancel" at bounding box center [460, 439] width 26 height 19
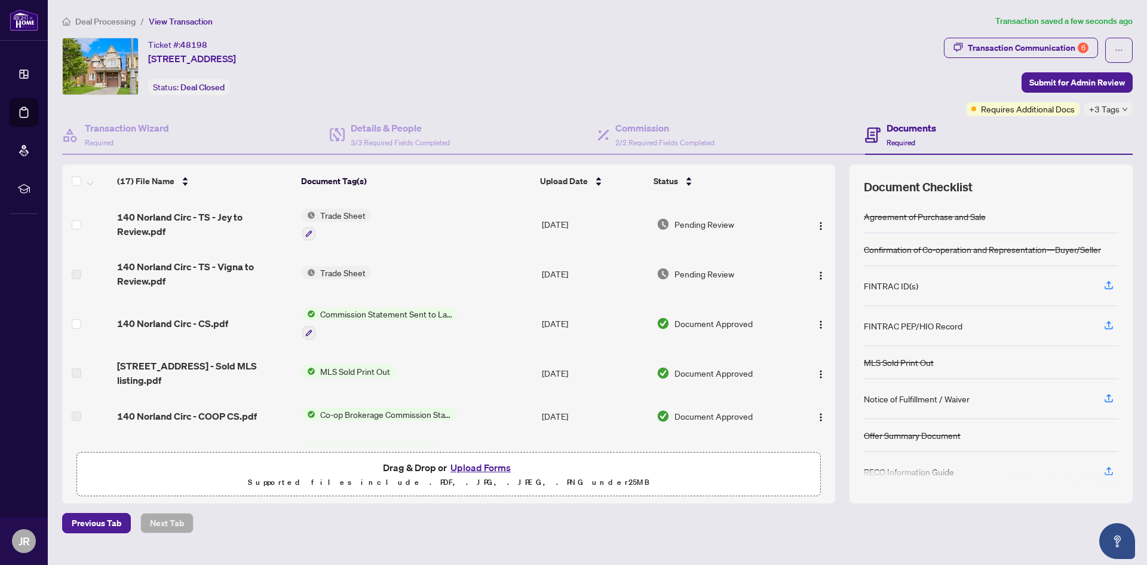
scroll to position [359, 0]
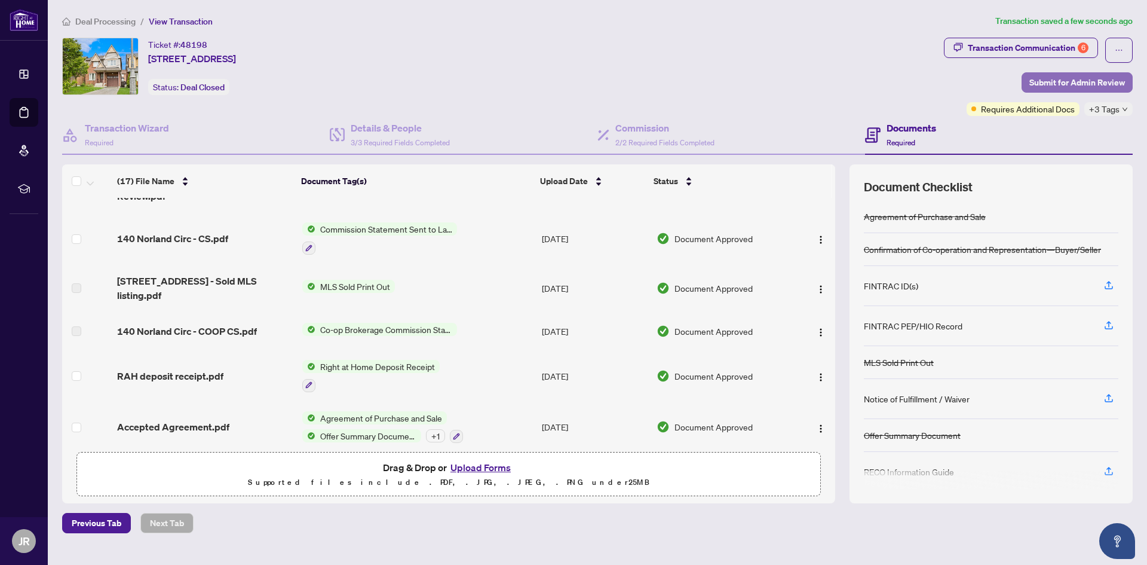
click at [1059, 83] on span "Submit for Admin Review" at bounding box center [1078, 82] width 96 height 19
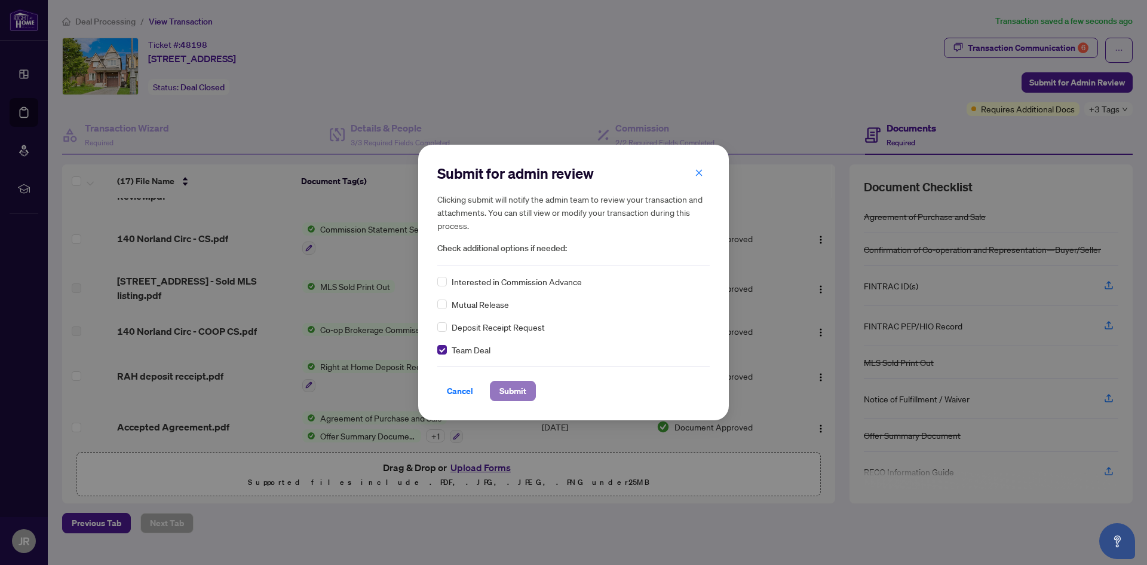
click at [522, 393] on span "Submit" at bounding box center [513, 390] width 27 height 19
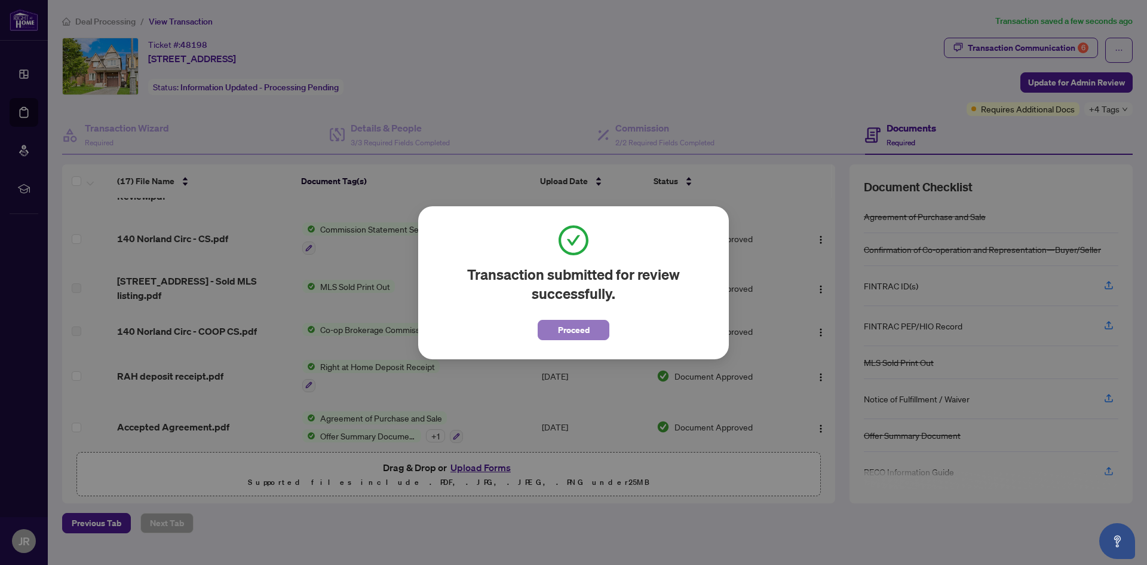
click at [557, 326] on button "Proceed" at bounding box center [574, 330] width 72 height 20
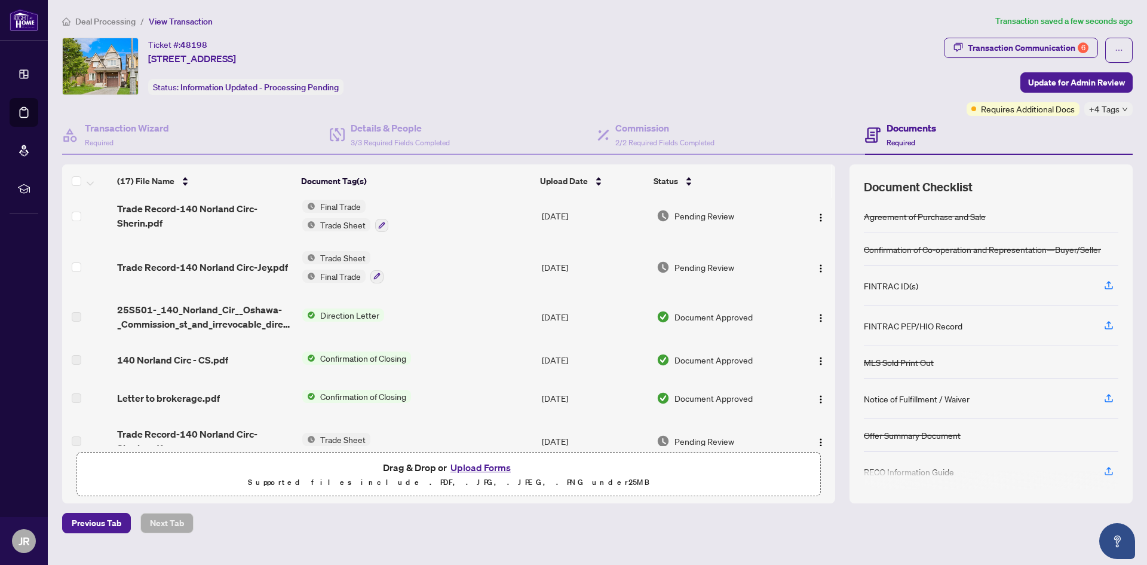
scroll to position [0, 0]
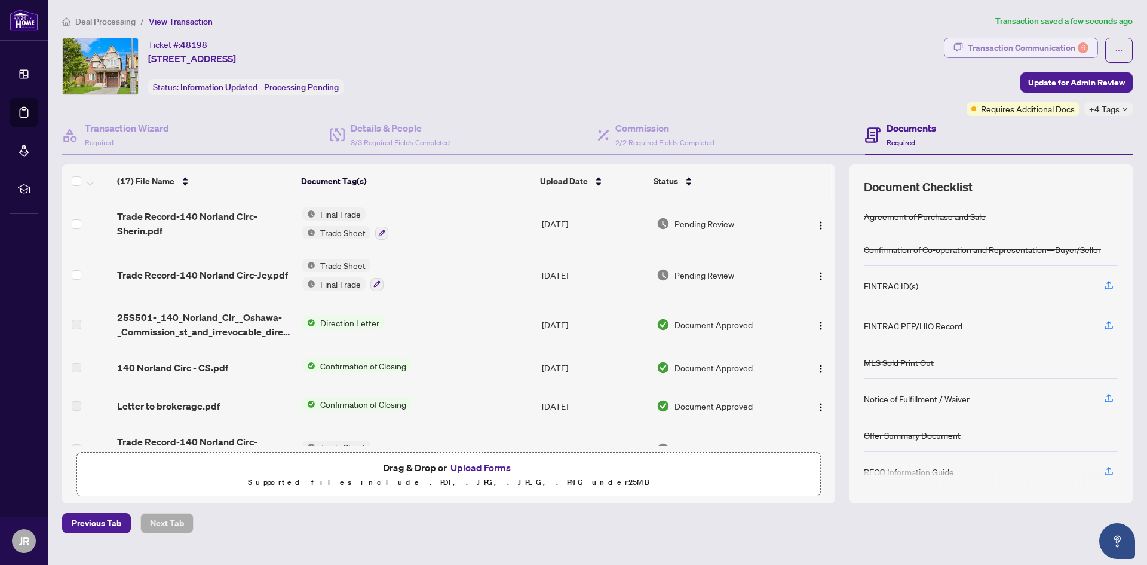
click at [1080, 44] on div "6" at bounding box center [1083, 47] width 11 height 11
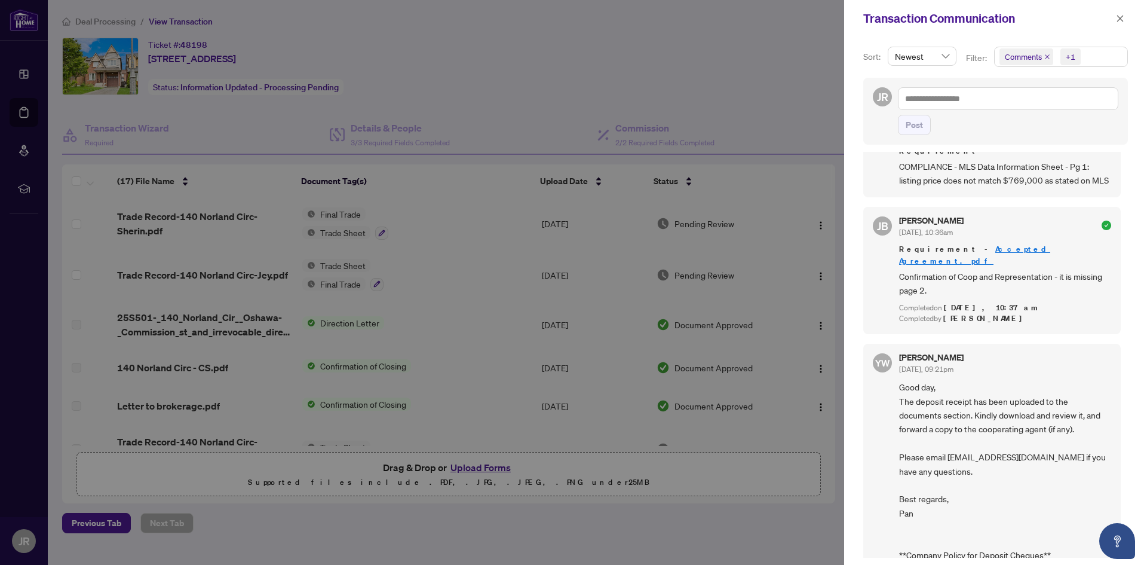
scroll to position [837, 0]
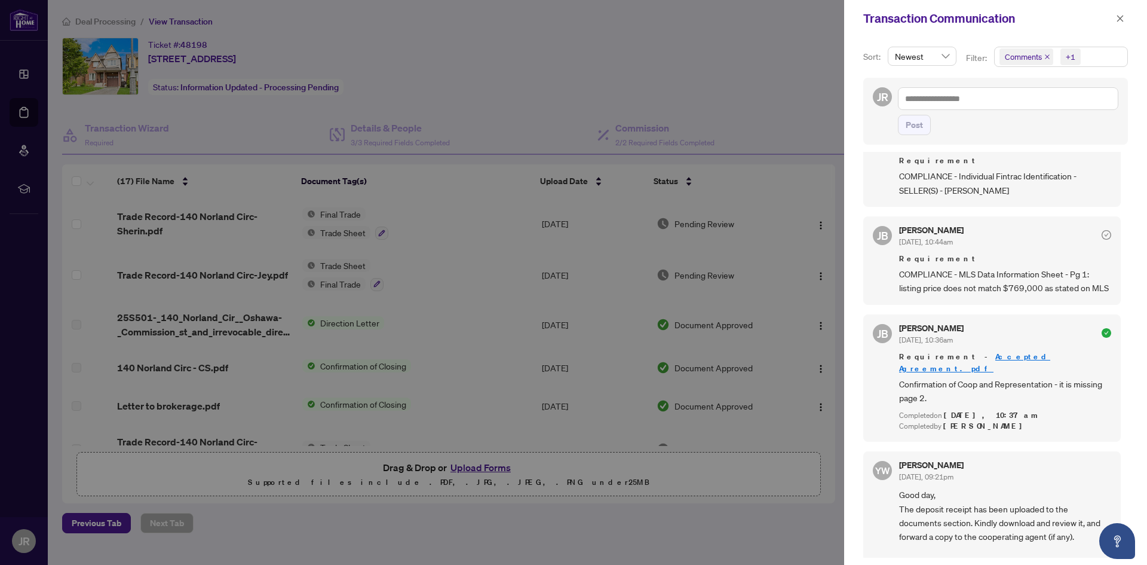
click at [777, 445] on div at bounding box center [573, 282] width 1147 height 565
click at [1116, 18] on icon "close" at bounding box center [1120, 18] width 8 height 8
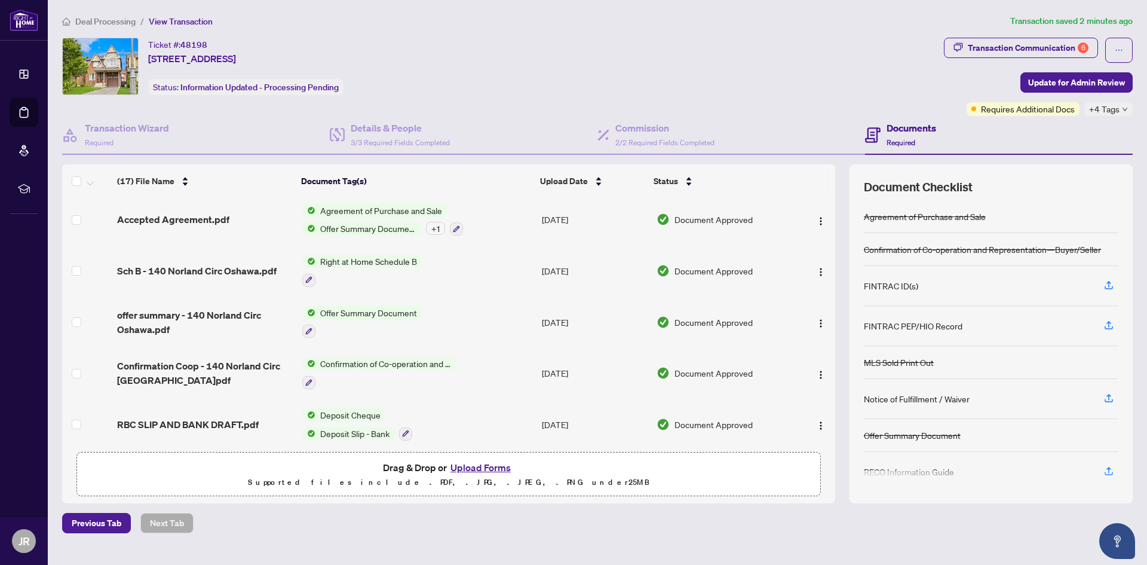
scroll to position [572, 0]
